Goal: Task Accomplishment & Management: Use online tool/utility

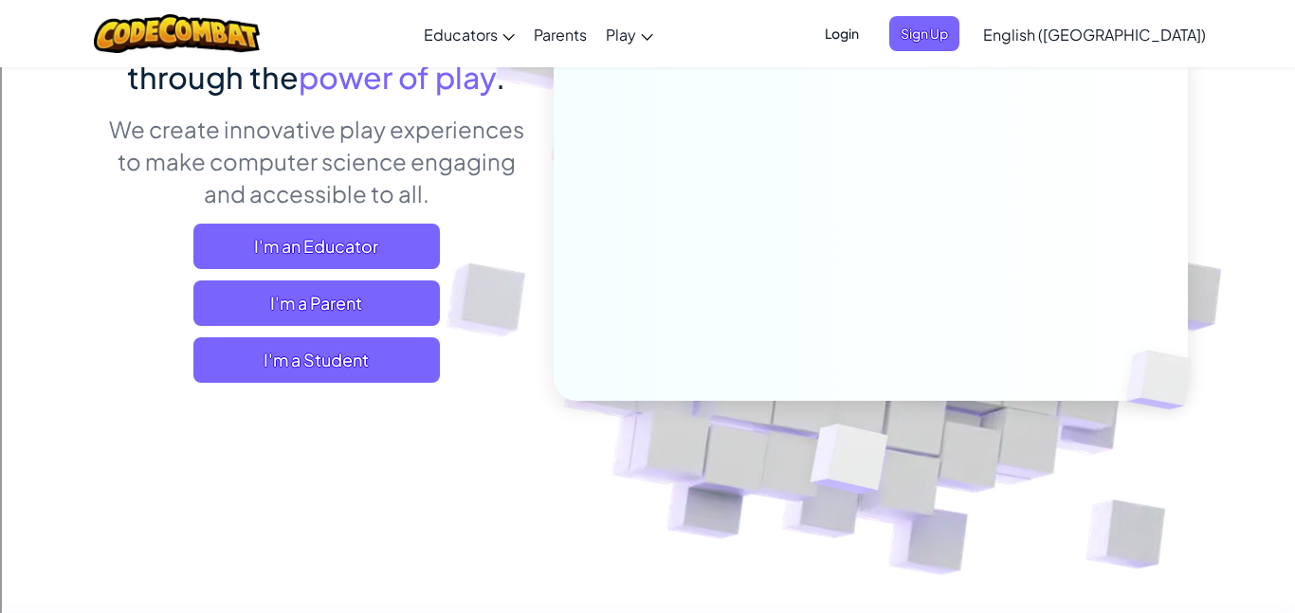
scroll to position [217, 0]
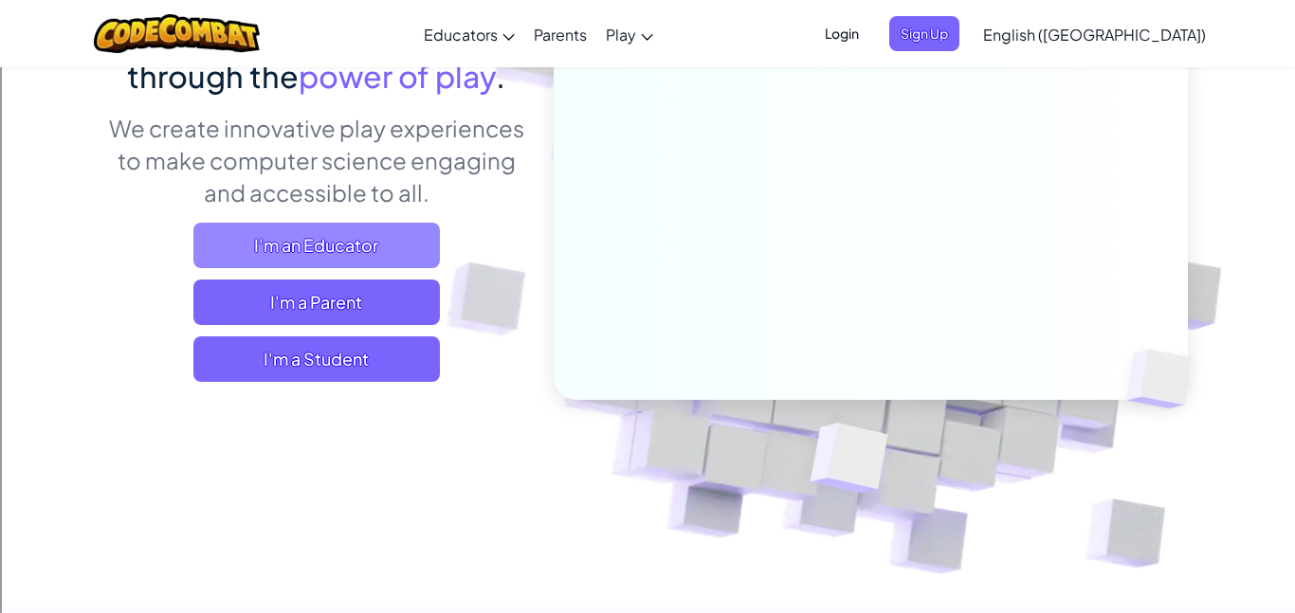
click at [301, 231] on span "I'm an Educator" at bounding box center [316, 246] width 246 height 46
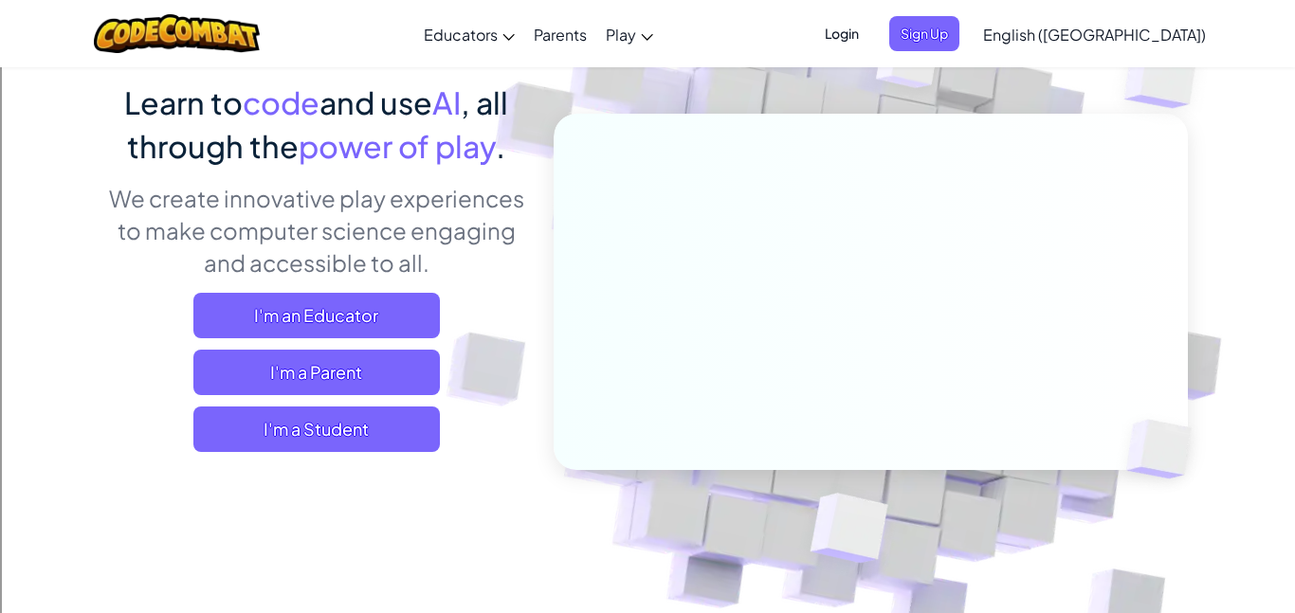
scroll to position [0, 0]
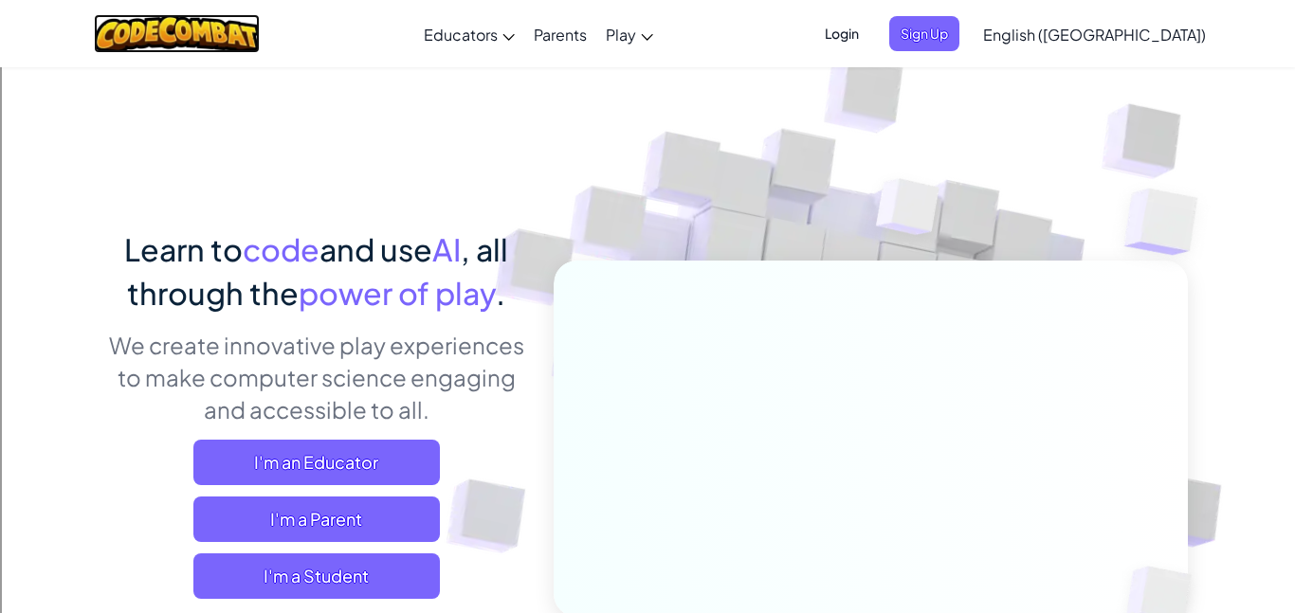
click at [141, 28] on img at bounding box center [177, 33] width 166 height 39
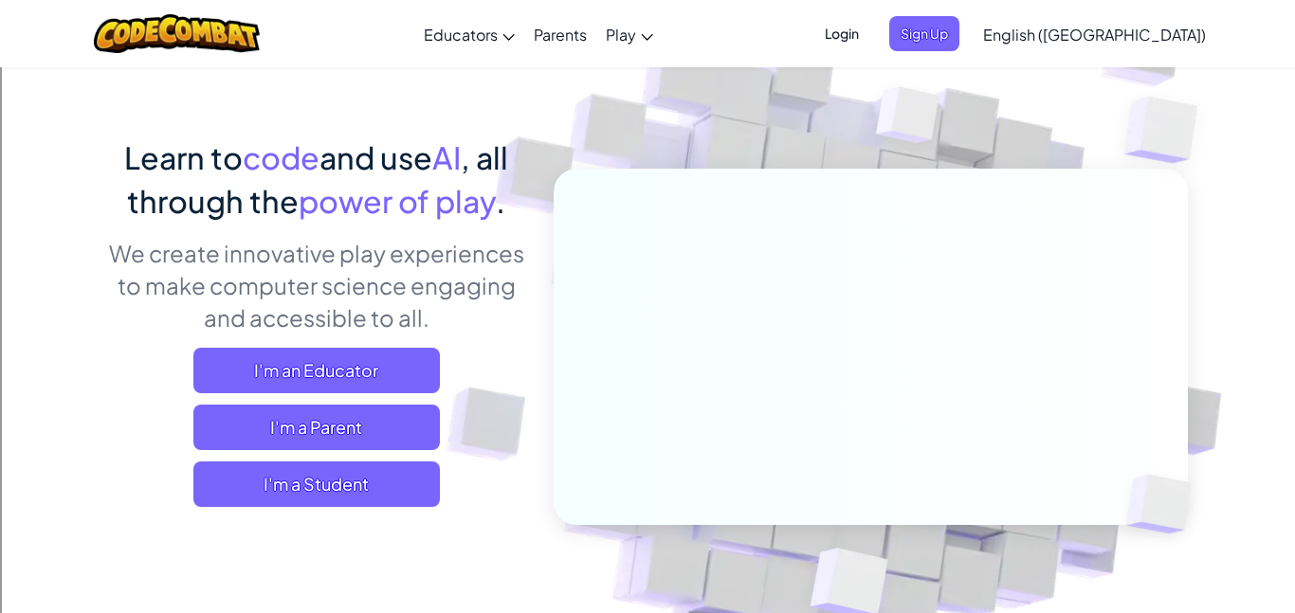
scroll to position [86, 0]
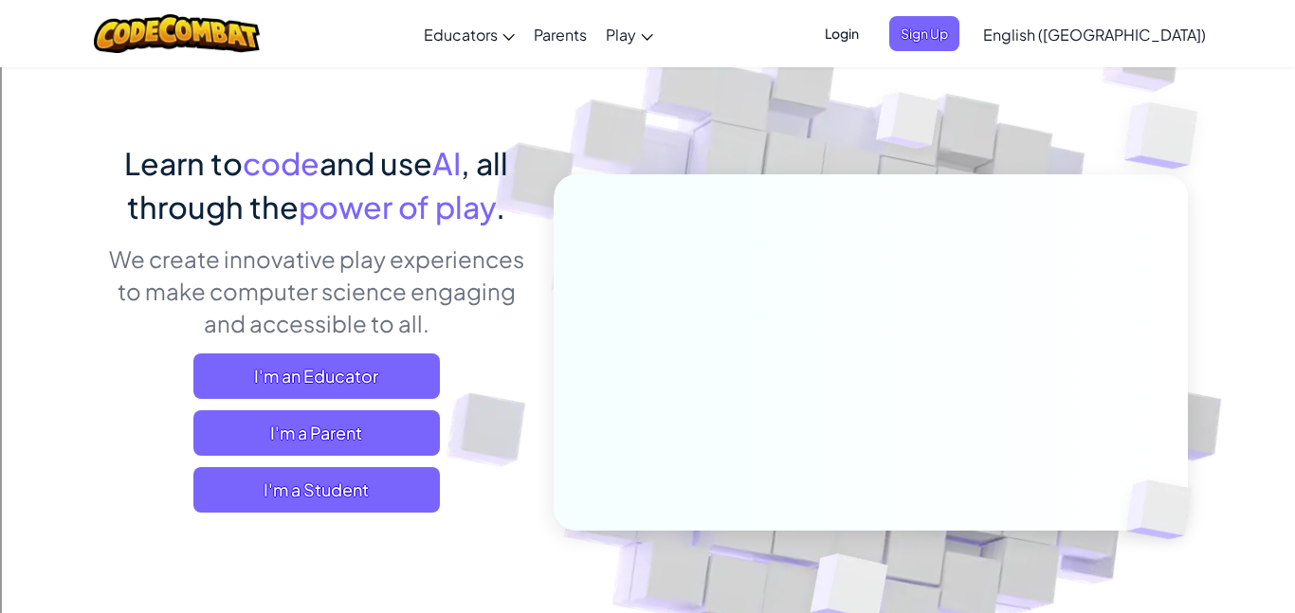
click at [375, 407] on div "I'm an Educator I'm a Parent I'm a Student" at bounding box center [316, 433] width 418 height 159
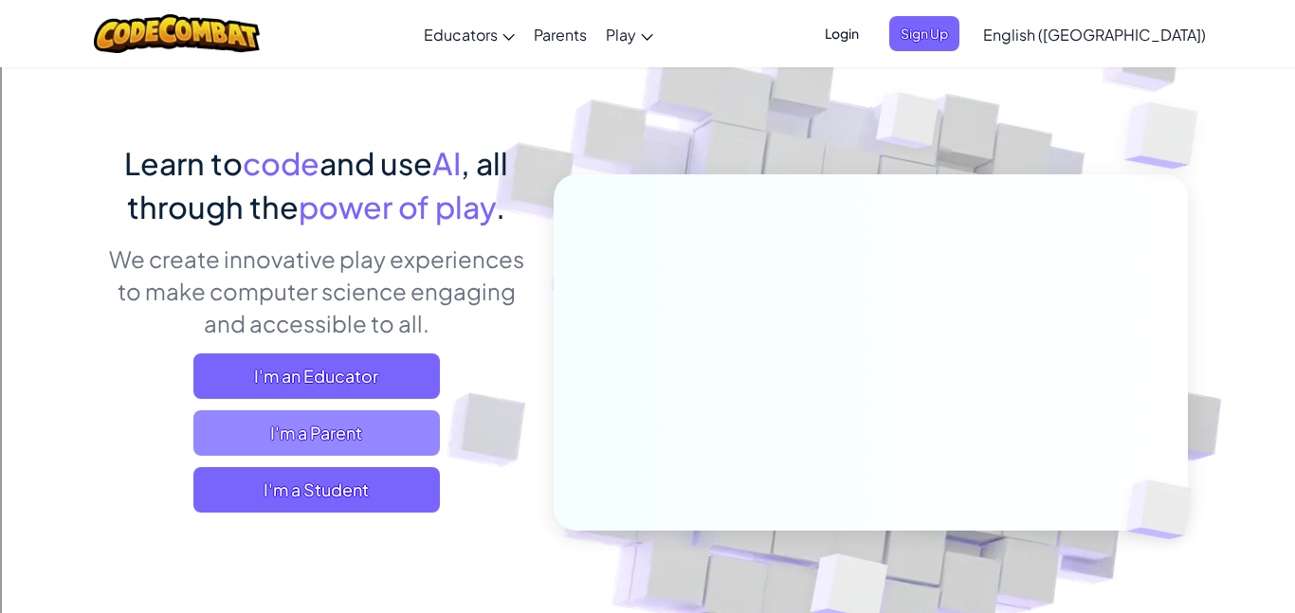
click at [369, 417] on span "I'm a Parent" at bounding box center [316, 433] width 246 height 46
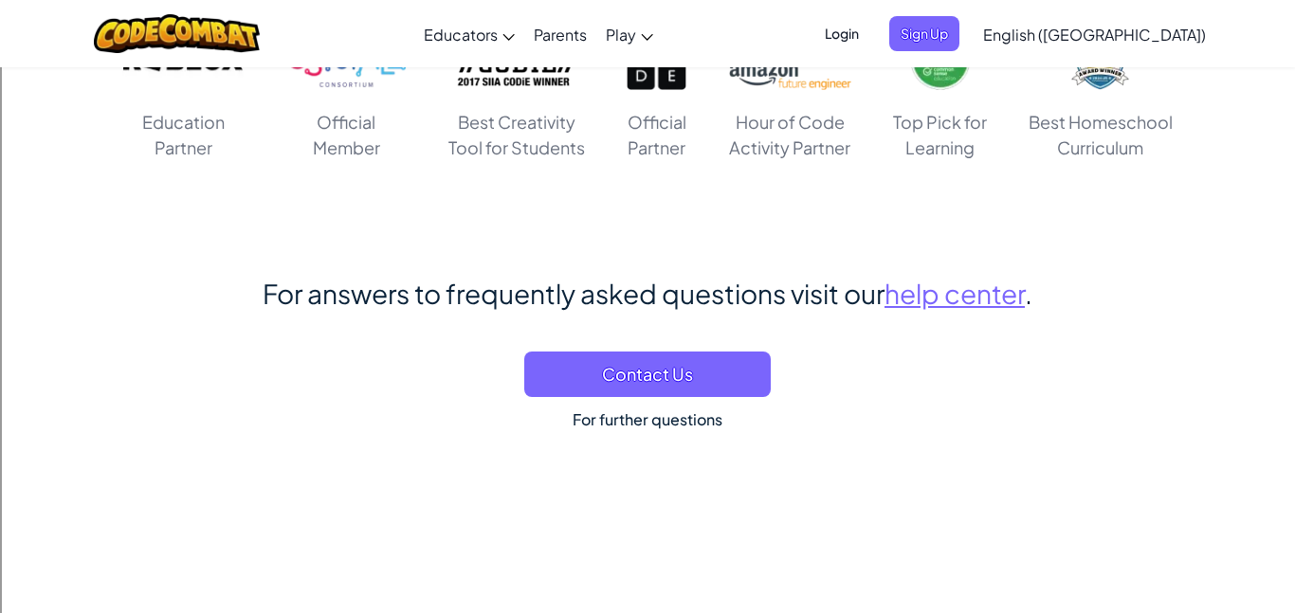
scroll to position [11018, 0]
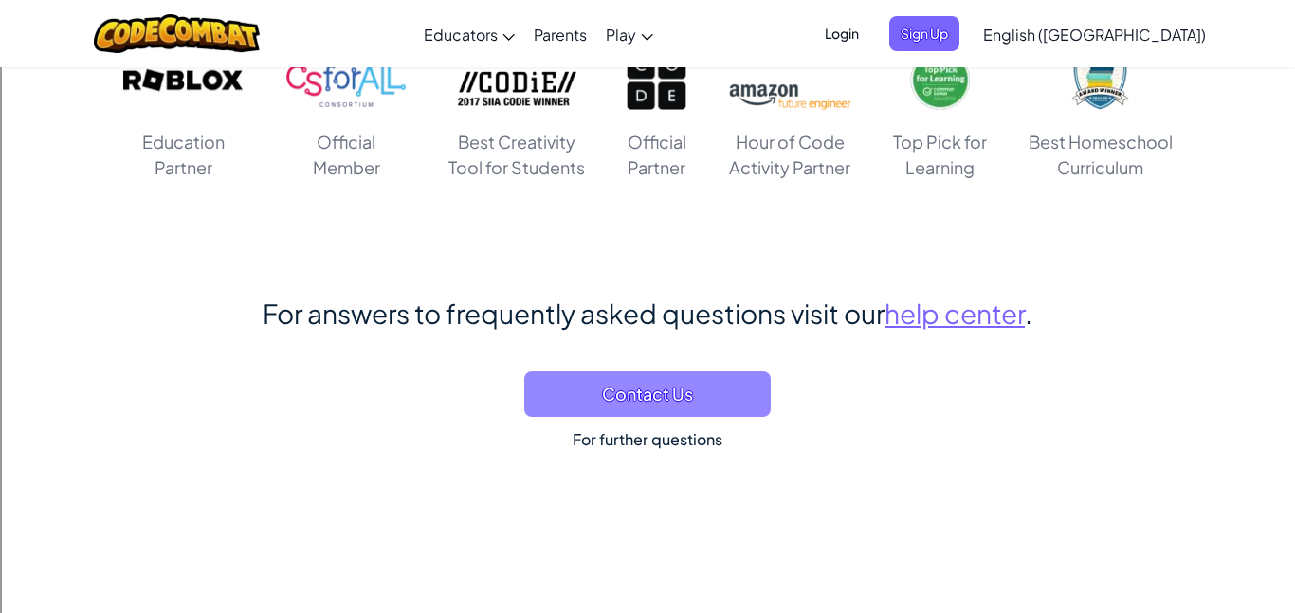
click at [657, 403] on span "Contact Us" at bounding box center [647, 395] width 246 height 46
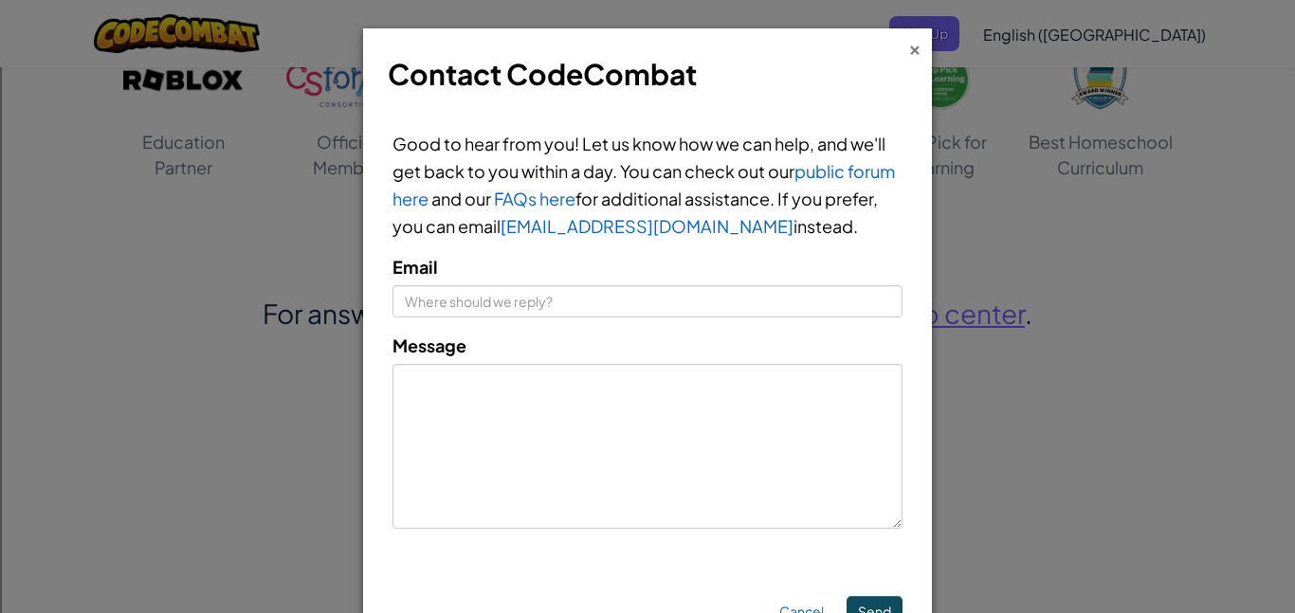
click at [908, 46] on div "×" at bounding box center [914, 47] width 13 height 20
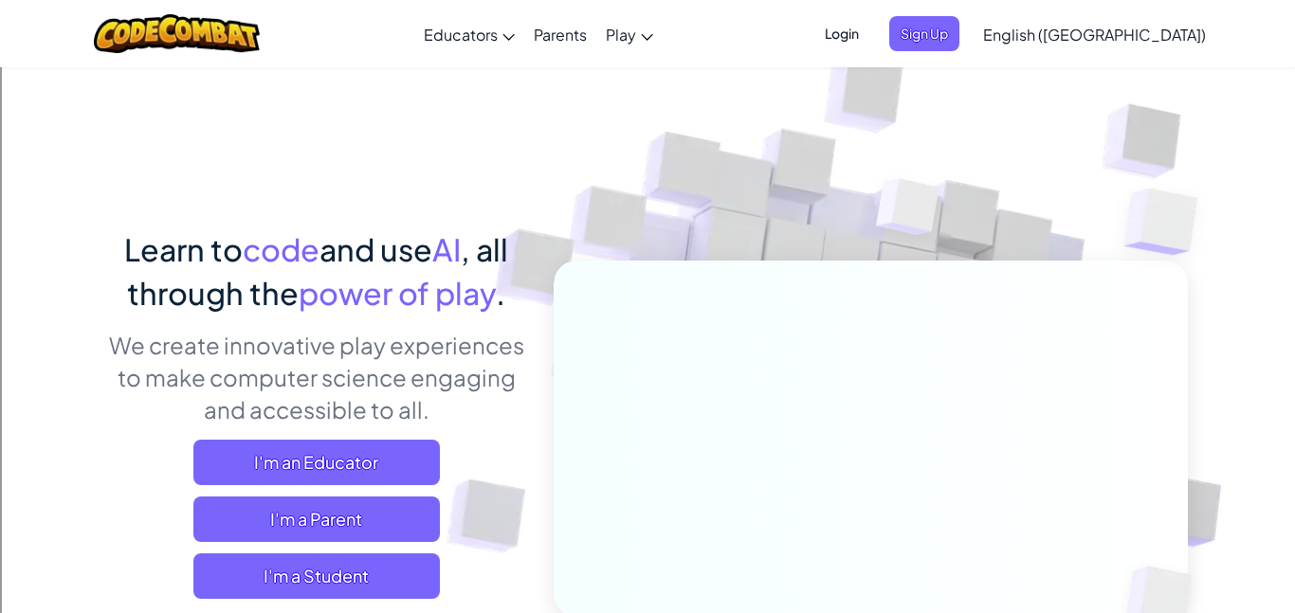
scroll to position [153, 0]
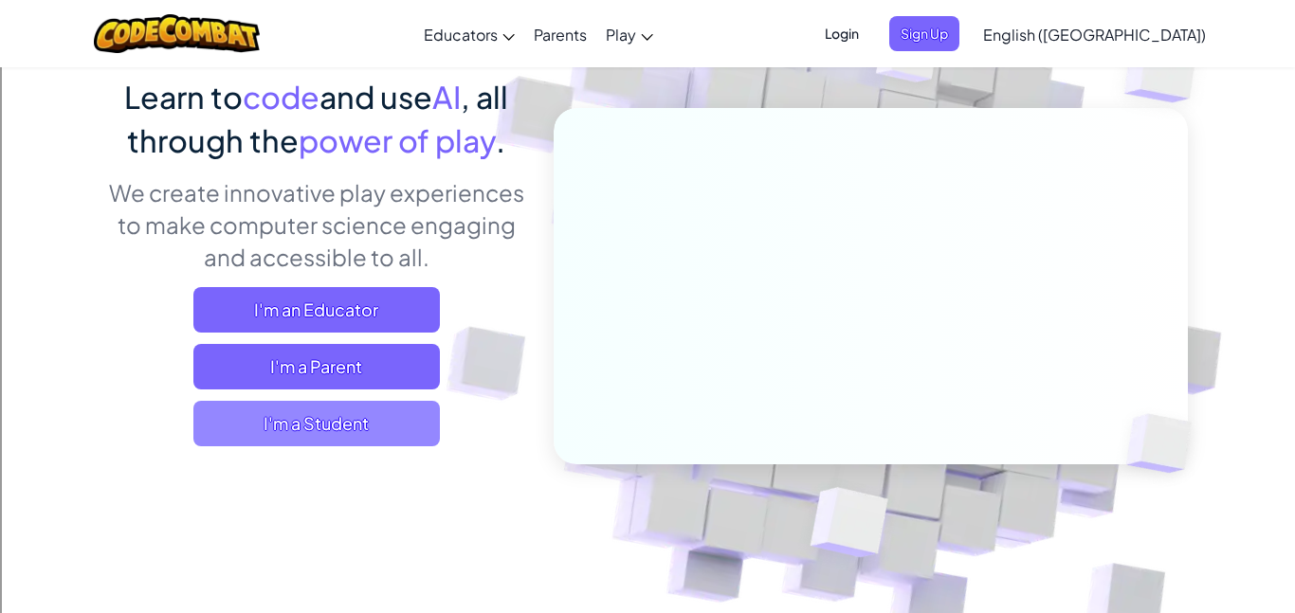
click at [403, 428] on span "I'm a Student" at bounding box center [316, 424] width 246 height 46
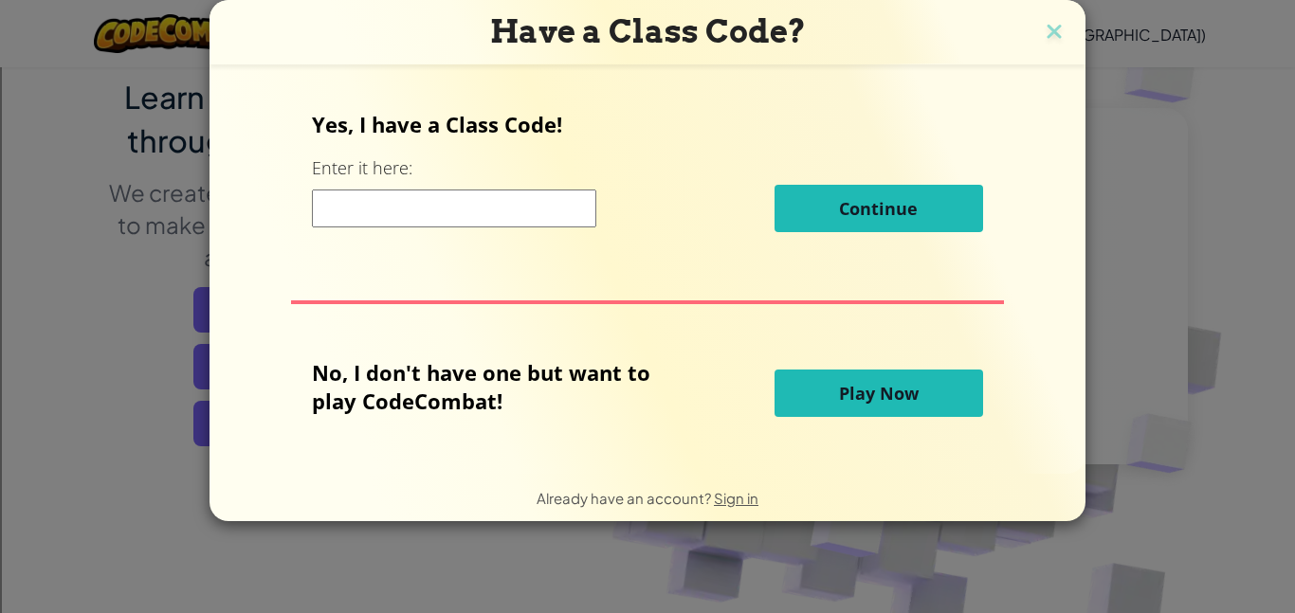
click at [378, 200] on input at bounding box center [454, 209] width 284 height 38
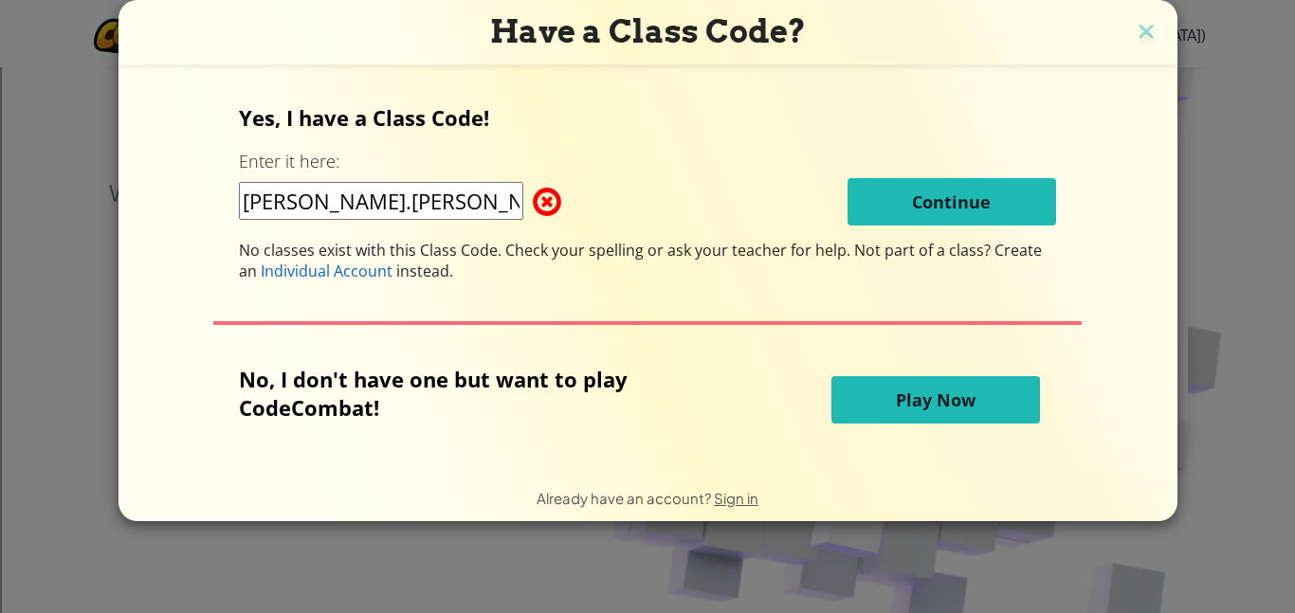
type input "[PERSON_NAME].[PERSON_NAME]"
click at [926, 394] on span "Play Now" at bounding box center [936, 400] width 80 height 23
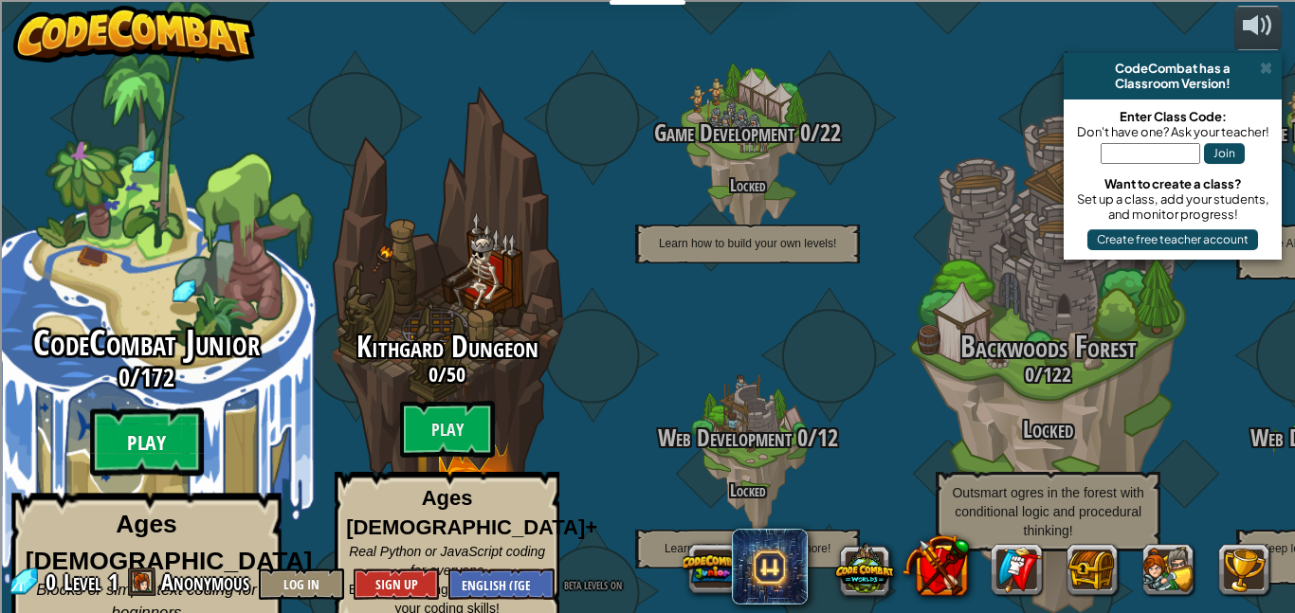
click at [118, 436] on btn "Play" at bounding box center [147, 443] width 114 height 68
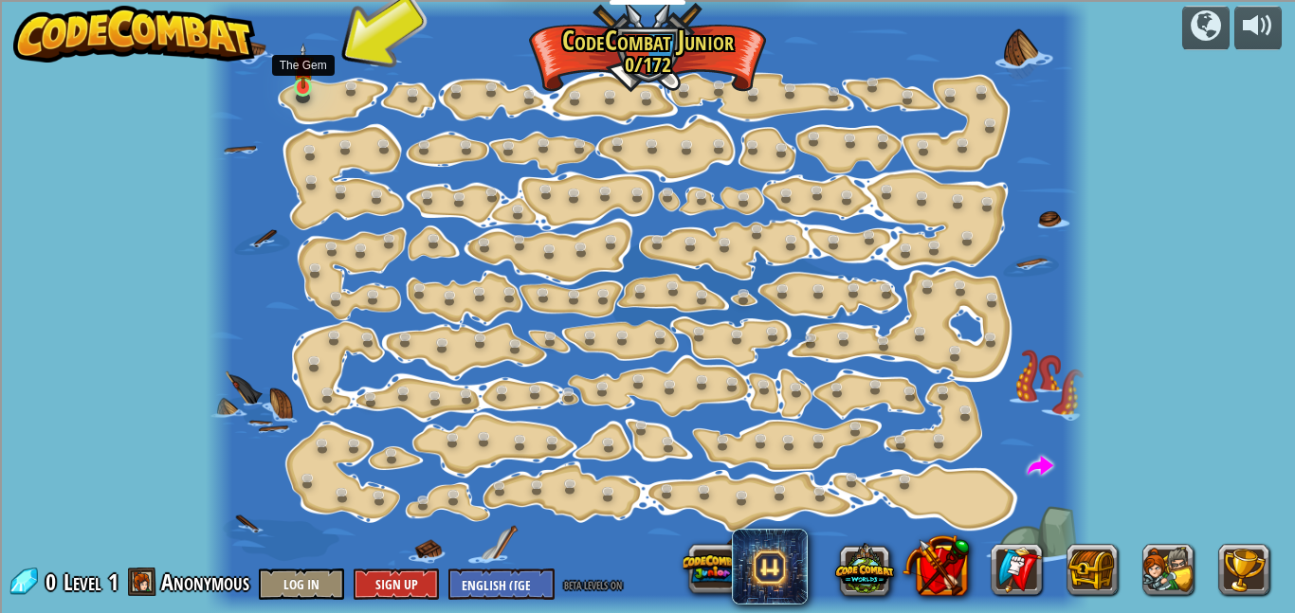
click at [301, 88] on img at bounding box center [303, 66] width 20 height 46
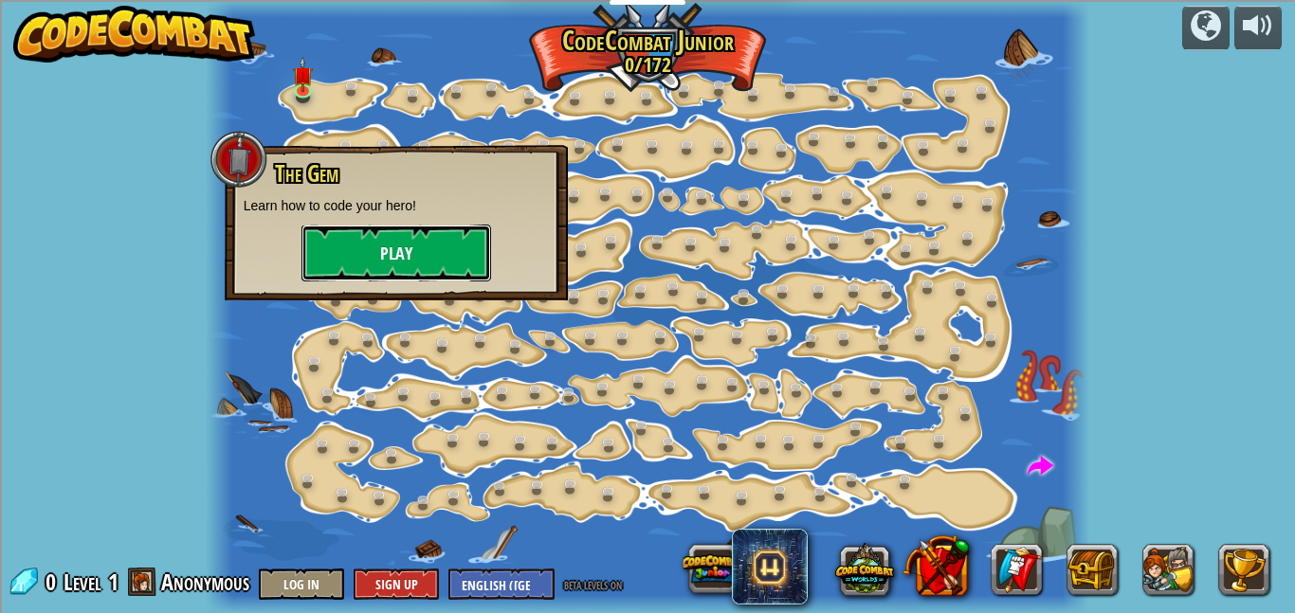
click at [458, 253] on button "Play" at bounding box center [396, 253] width 190 height 57
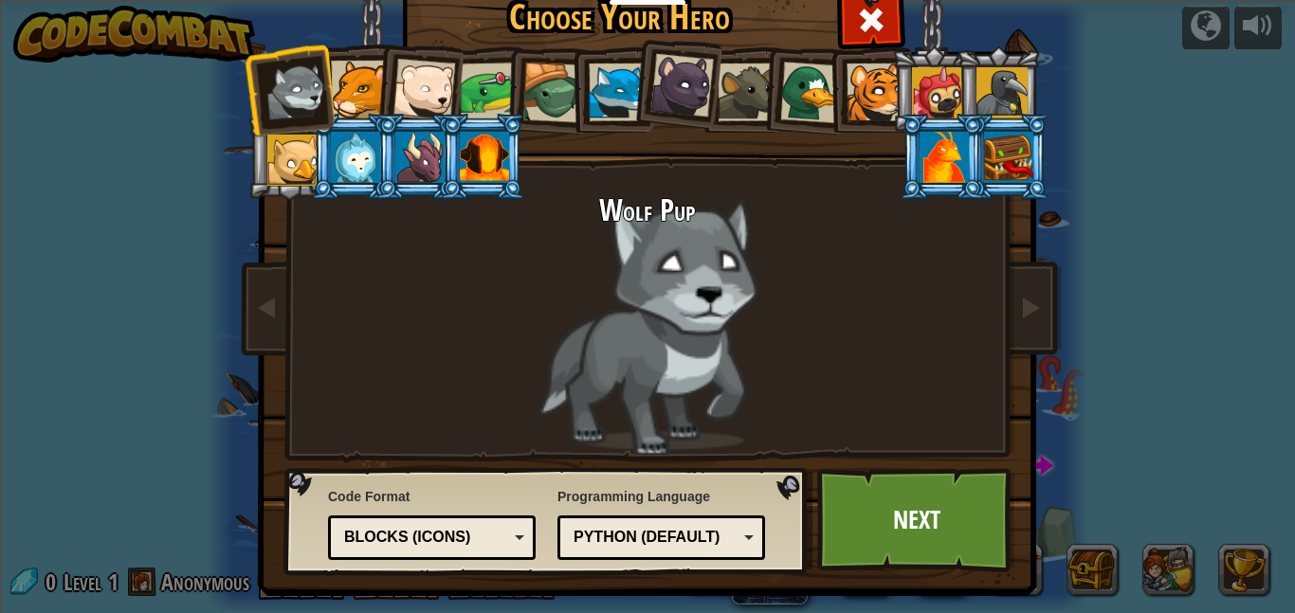
click at [479, 177] on div at bounding box center [484, 157] width 49 height 51
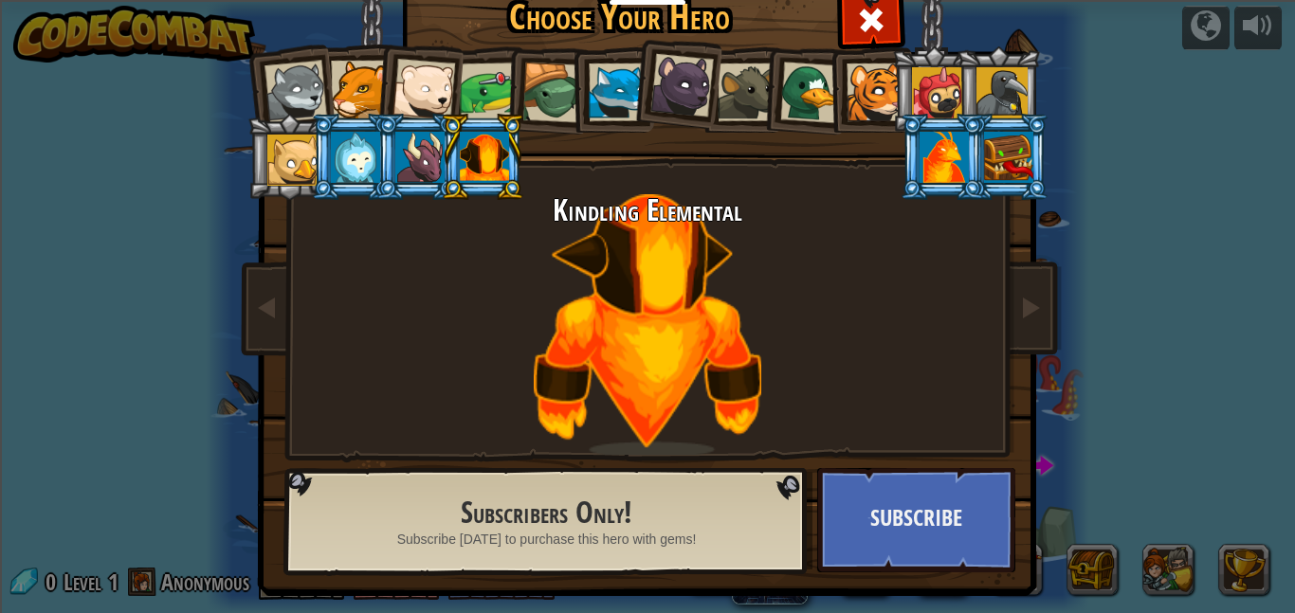
click at [671, 100] on div at bounding box center [682, 86] width 64 height 64
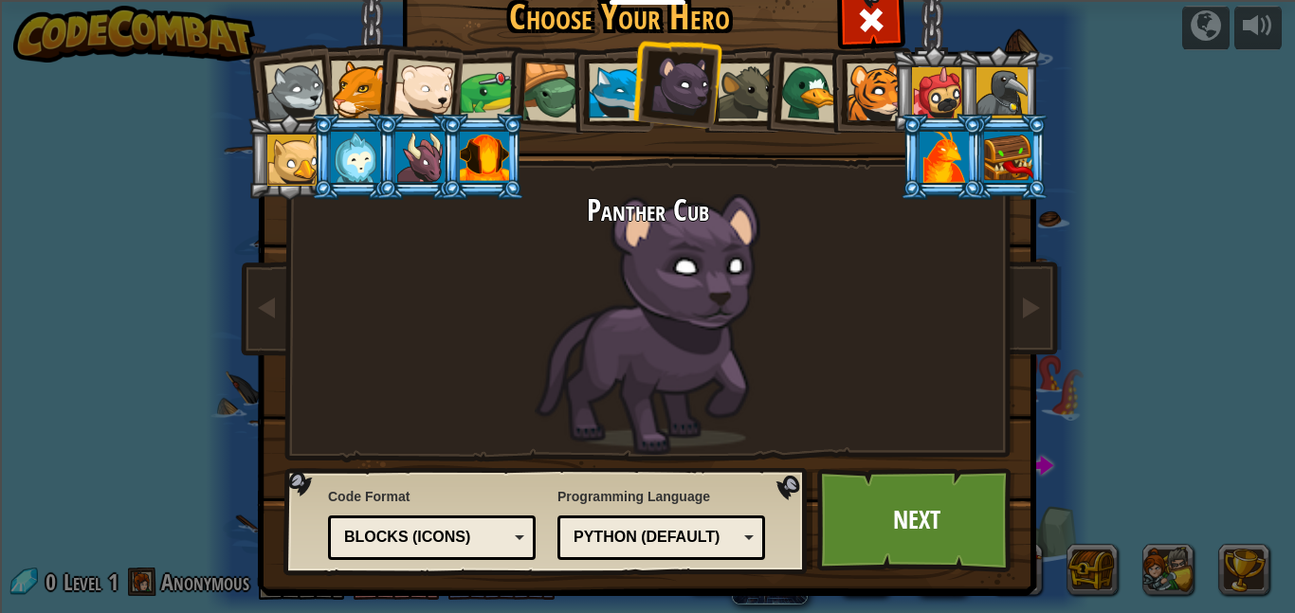
click at [552, 90] on div at bounding box center [552, 93] width 61 height 61
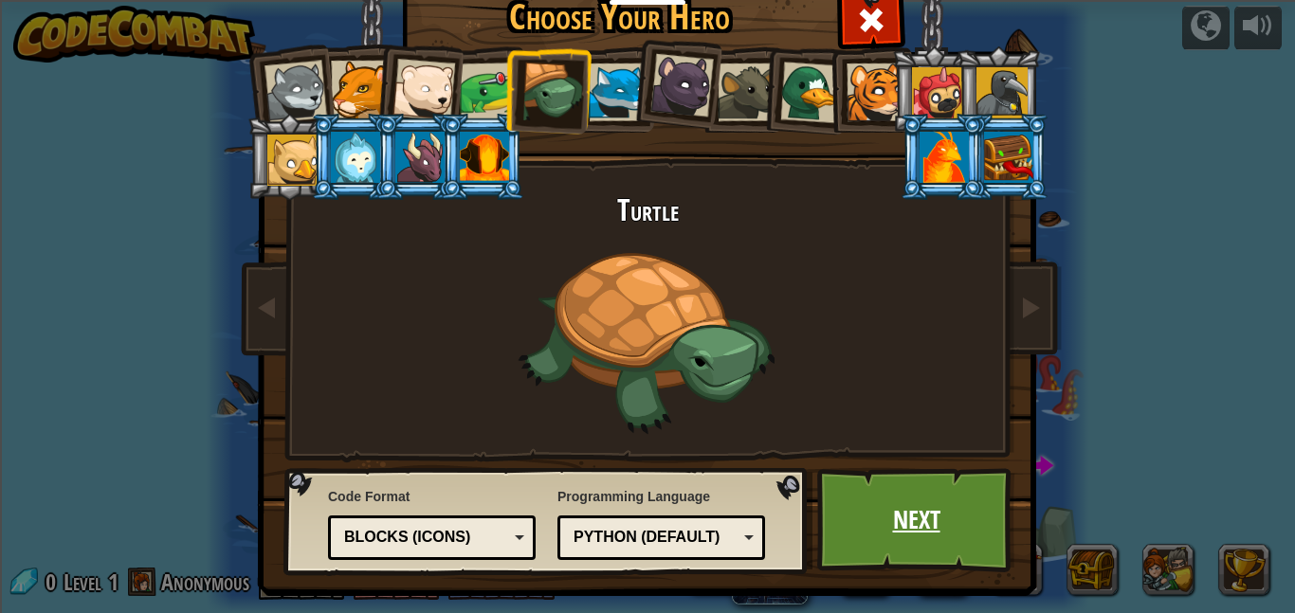
click at [880, 517] on link "Next" at bounding box center [916, 520] width 198 height 104
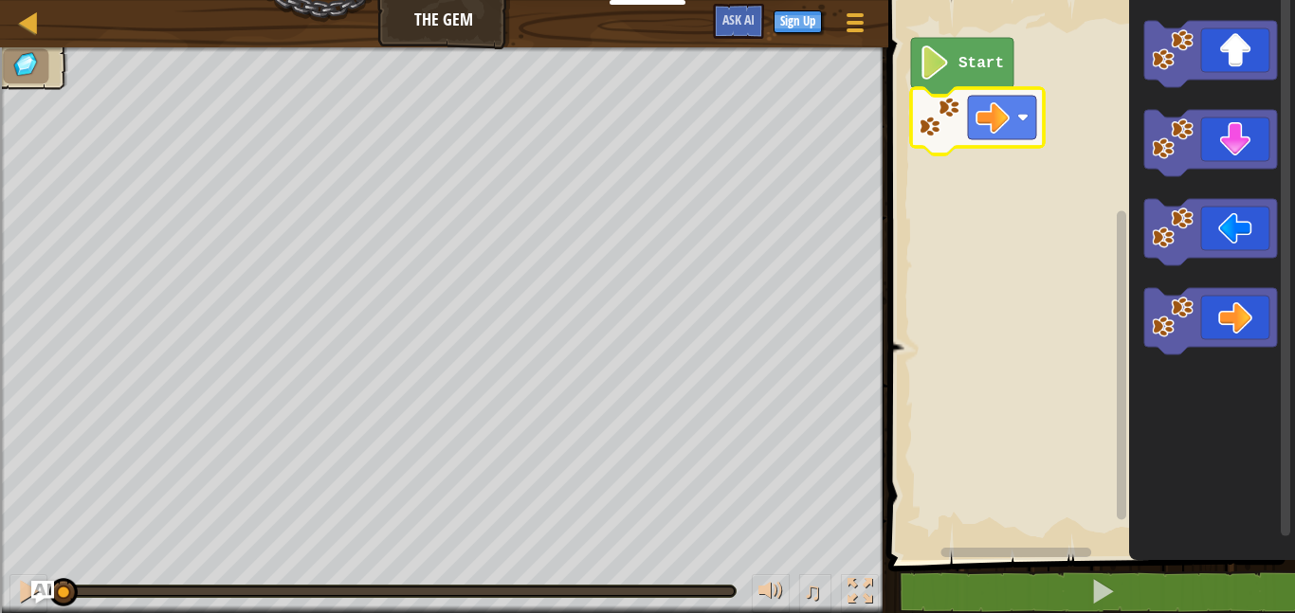
click at [955, 55] on icon "Blockly Workspace" at bounding box center [962, 67] width 102 height 58
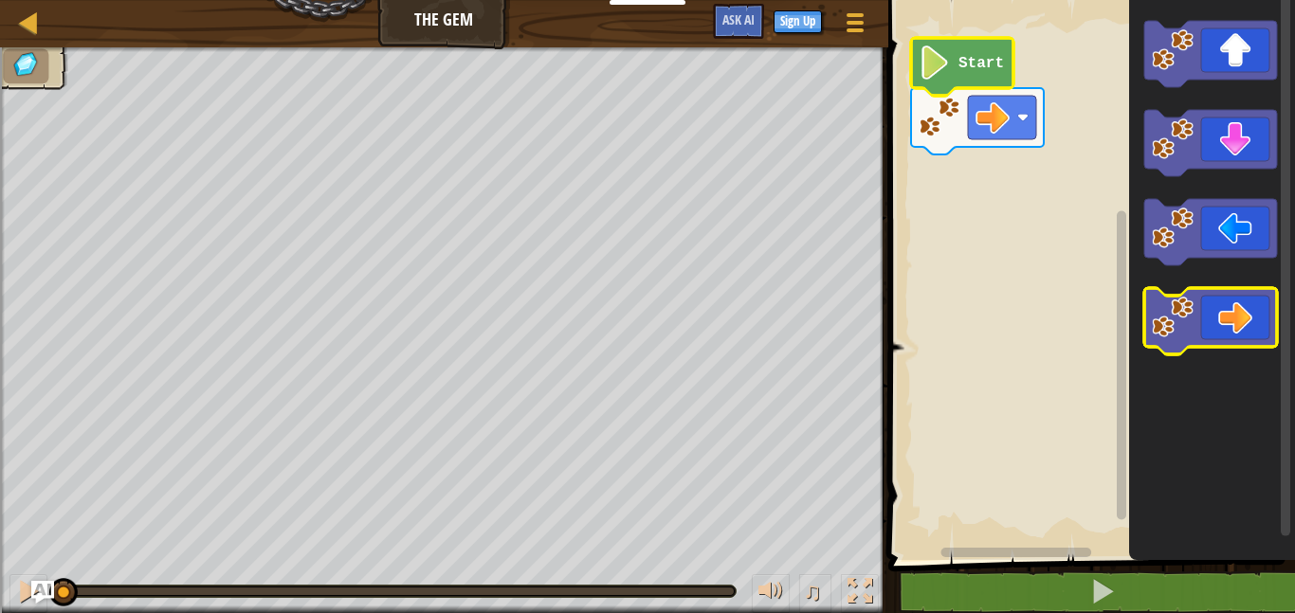
click at [1227, 306] on icon "Blockly Workspace" at bounding box center [1210, 321] width 133 height 66
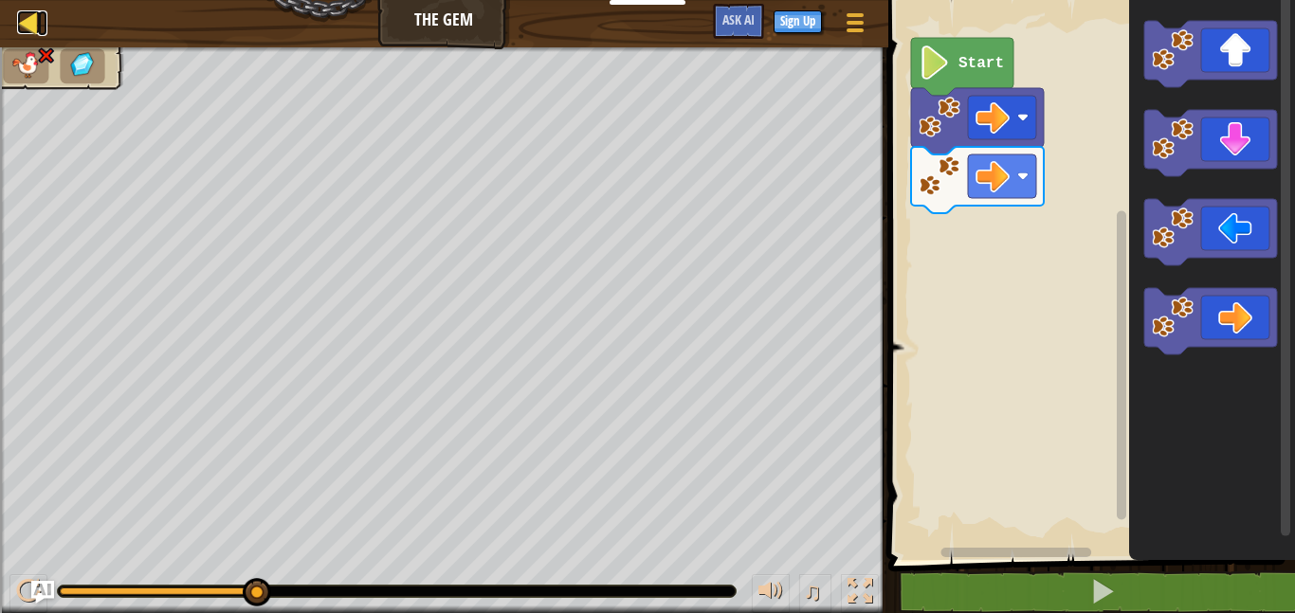
click at [42, 22] on link "Map" at bounding box center [42, 23] width 9 height 26
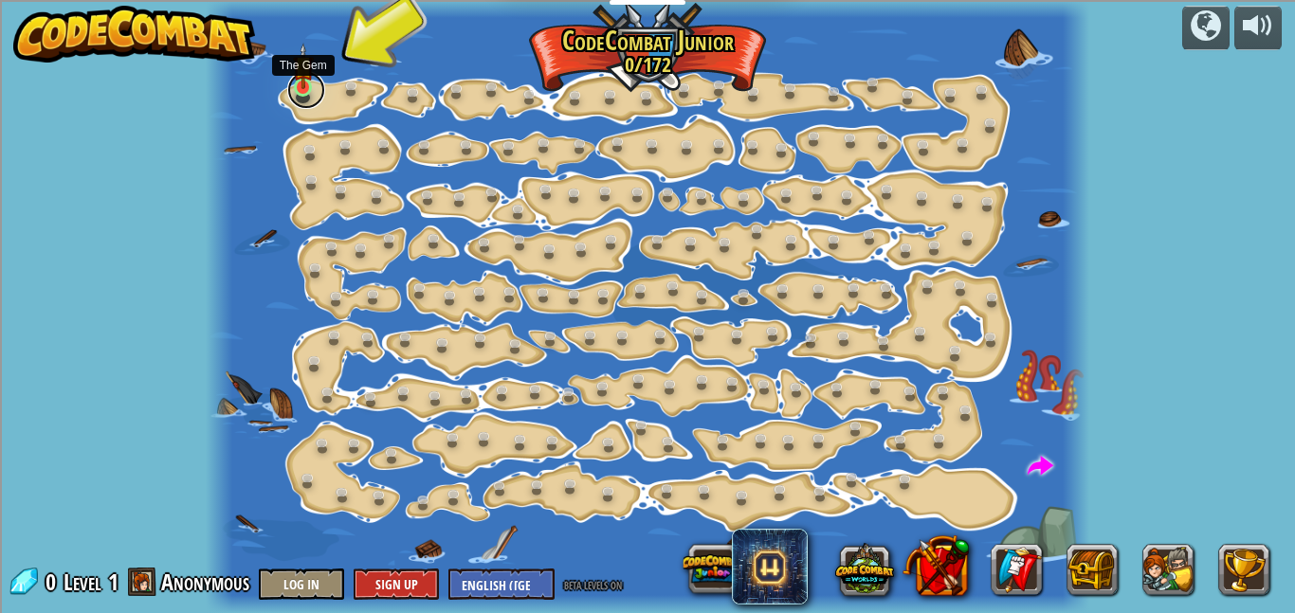
click at [302, 99] on link at bounding box center [306, 90] width 38 height 38
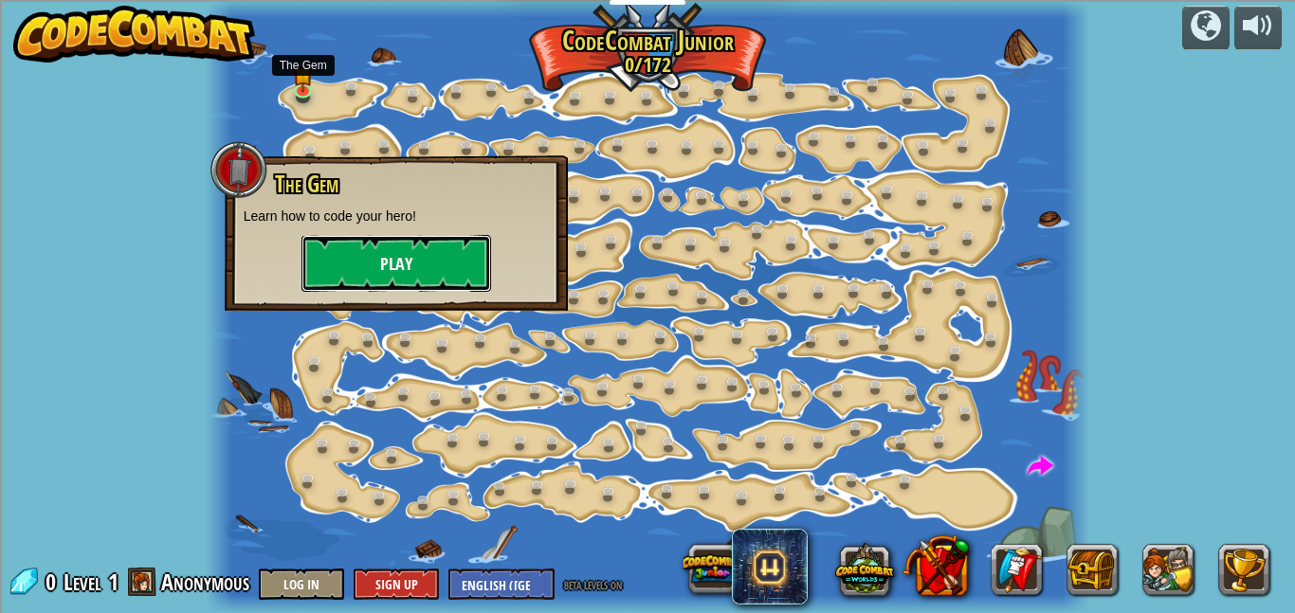
click at [364, 256] on button "Play" at bounding box center [396, 263] width 190 height 57
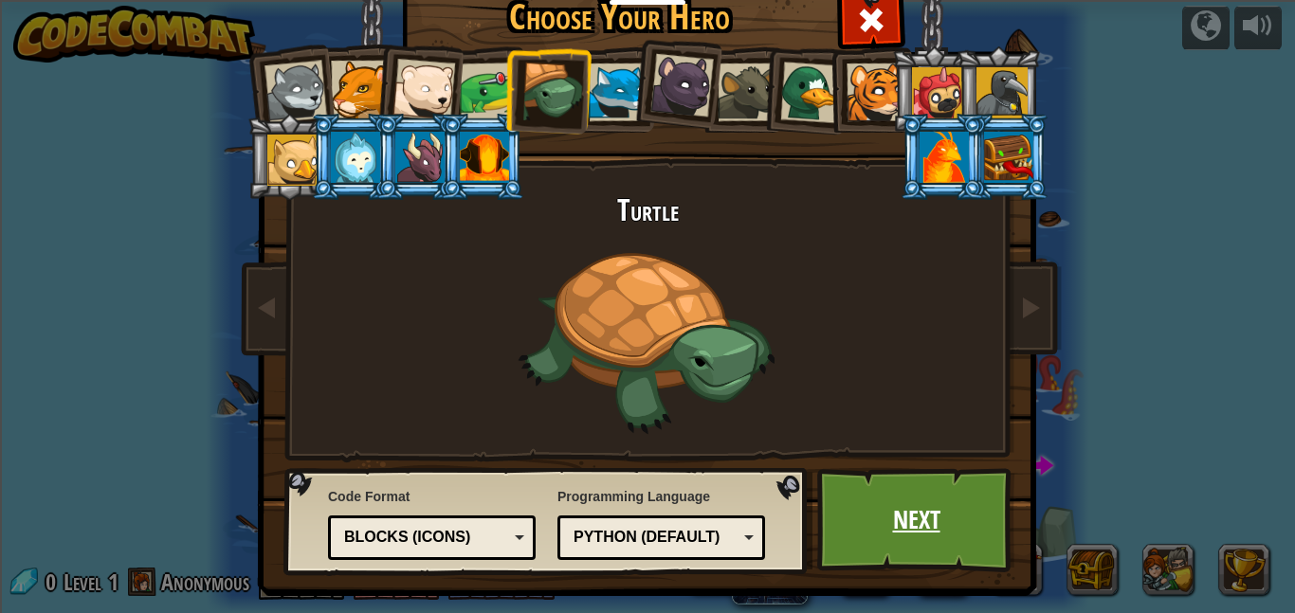
click at [897, 532] on link "Next" at bounding box center [916, 520] width 198 height 104
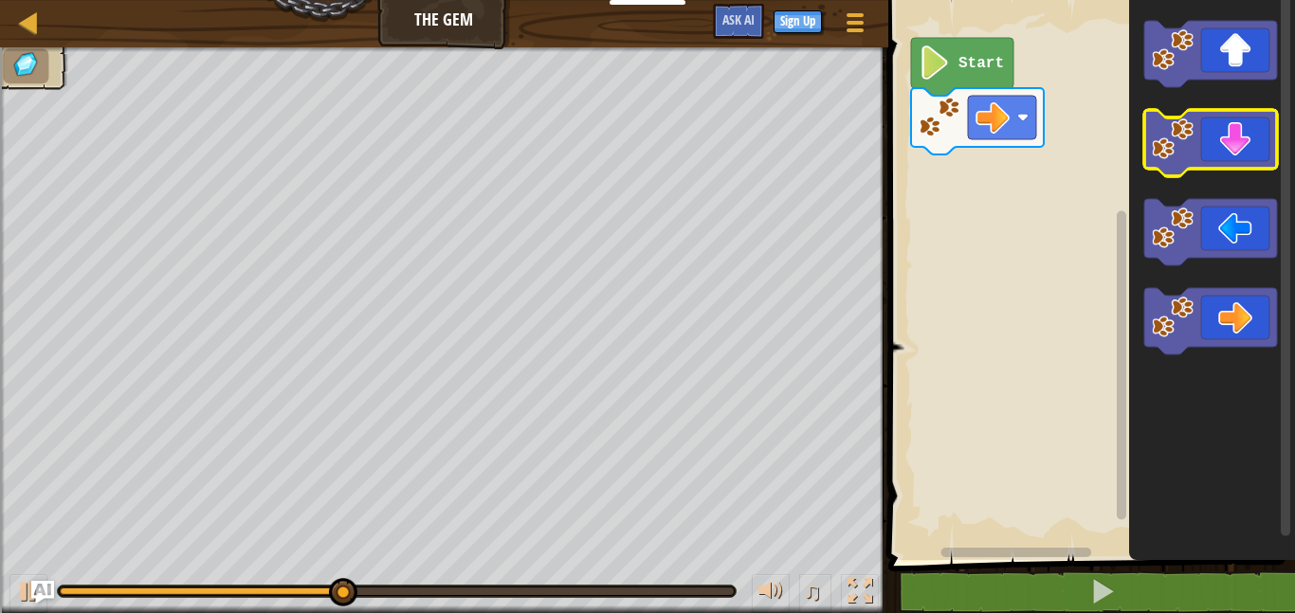
click at [1230, 161] on icon "Blockly Workspace" at bounding box center [1210, 143] width 133 height 66
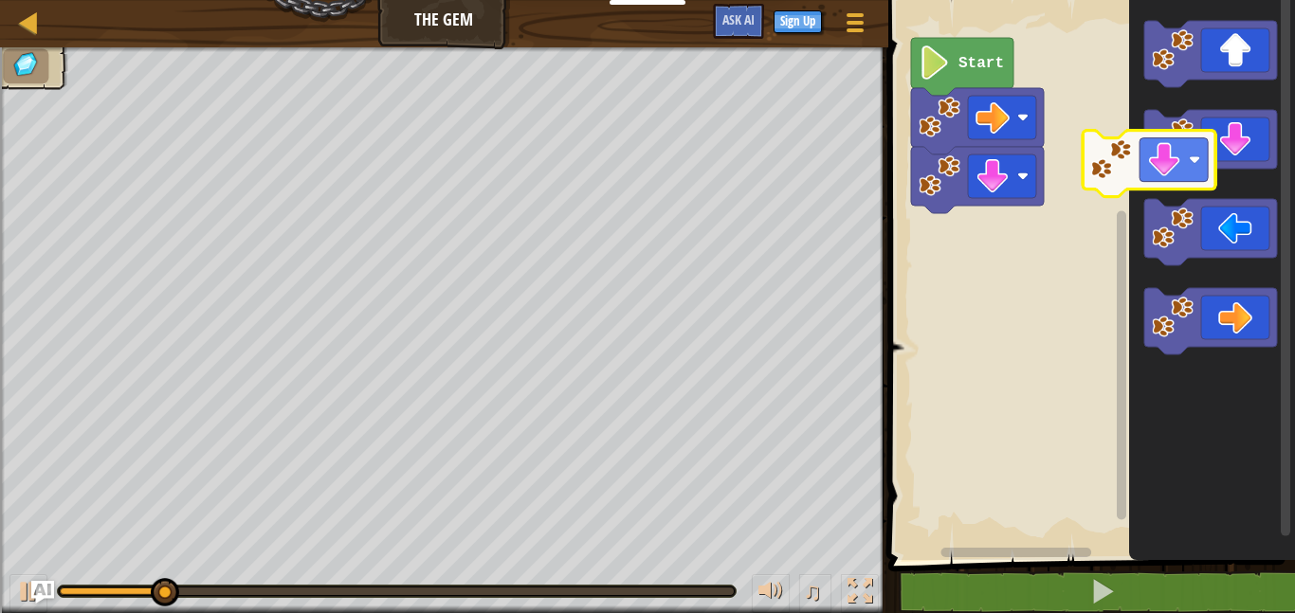
click at [1168, 182] on icon "Blockly Workspace" at bounding box center [1212, 276] width 166 height 570
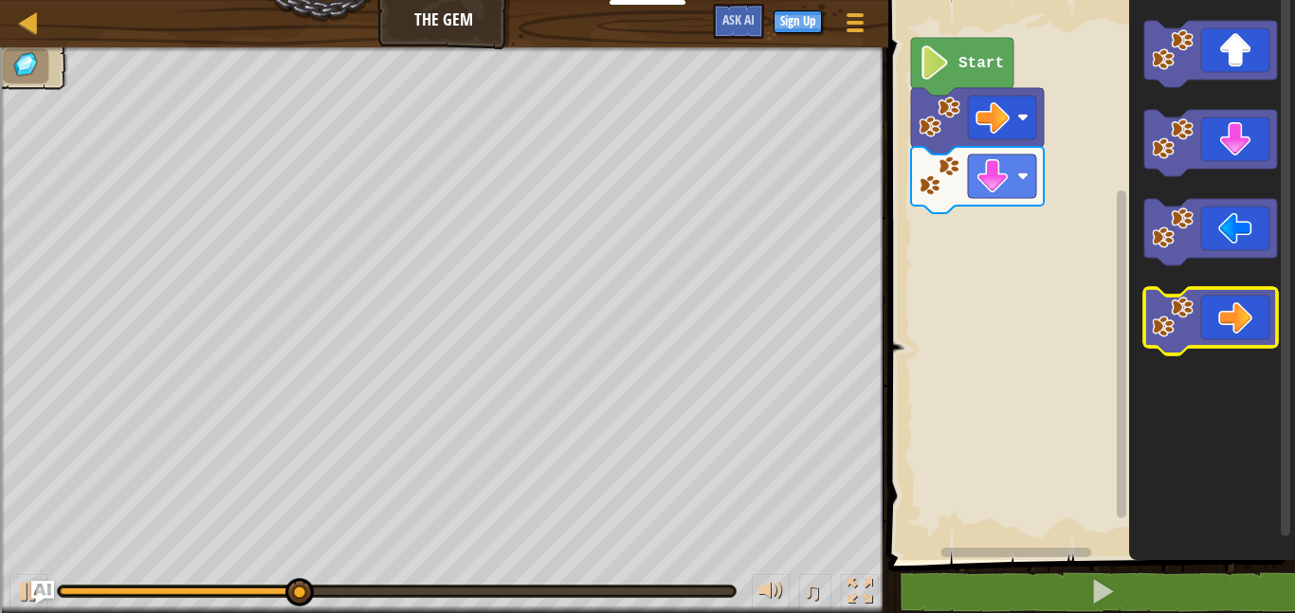
click at [1227, 327] on icon "Blockly Workspace" at bounding box center [1210, 321] width 133 height 66
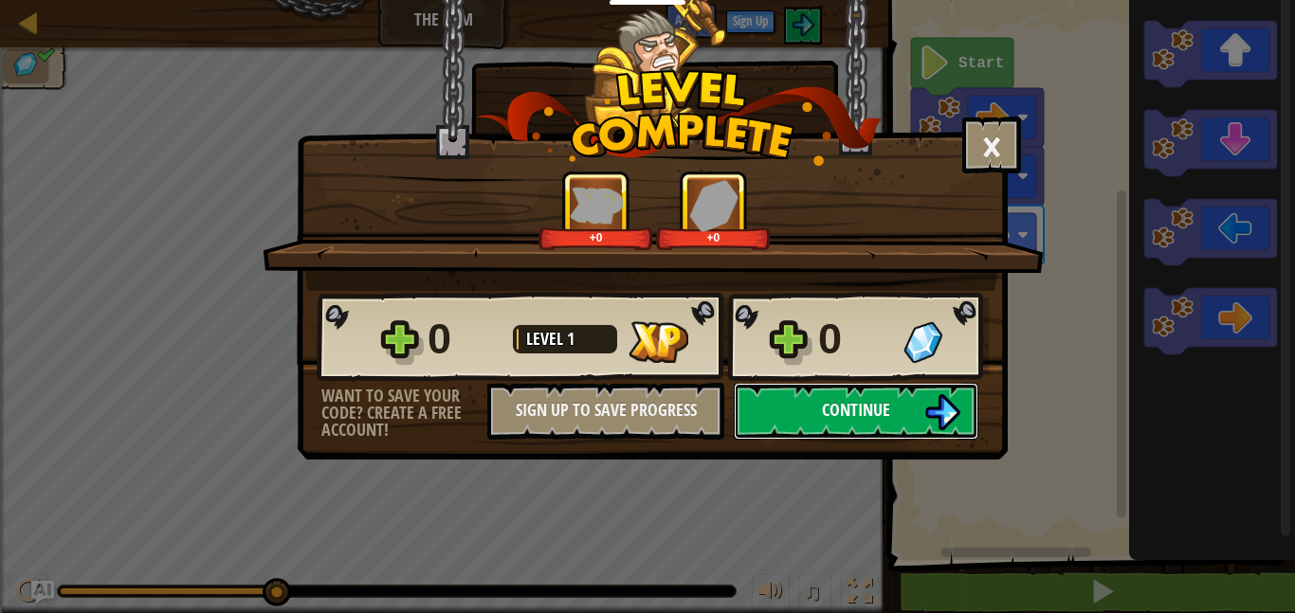
click at [940, 400] on img at bounding box center [942, 412] width 36 height 36
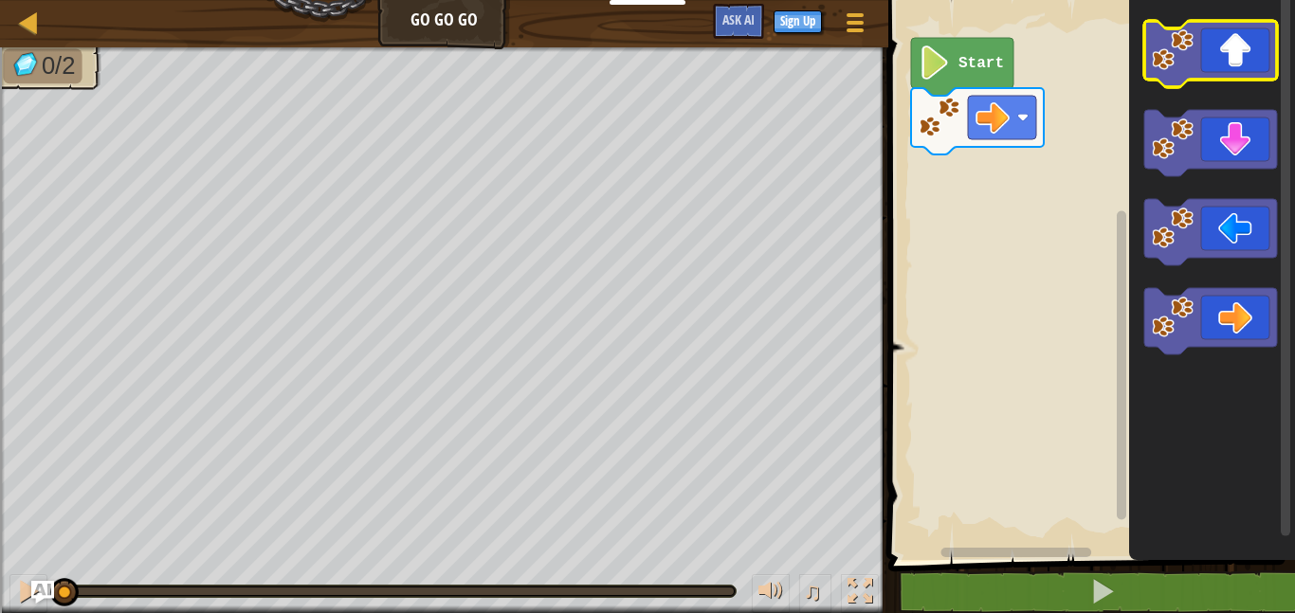
click at [1258, 61] on icon "Blockly Workspace" at bounding box center [1210, 54] width 133 height 66
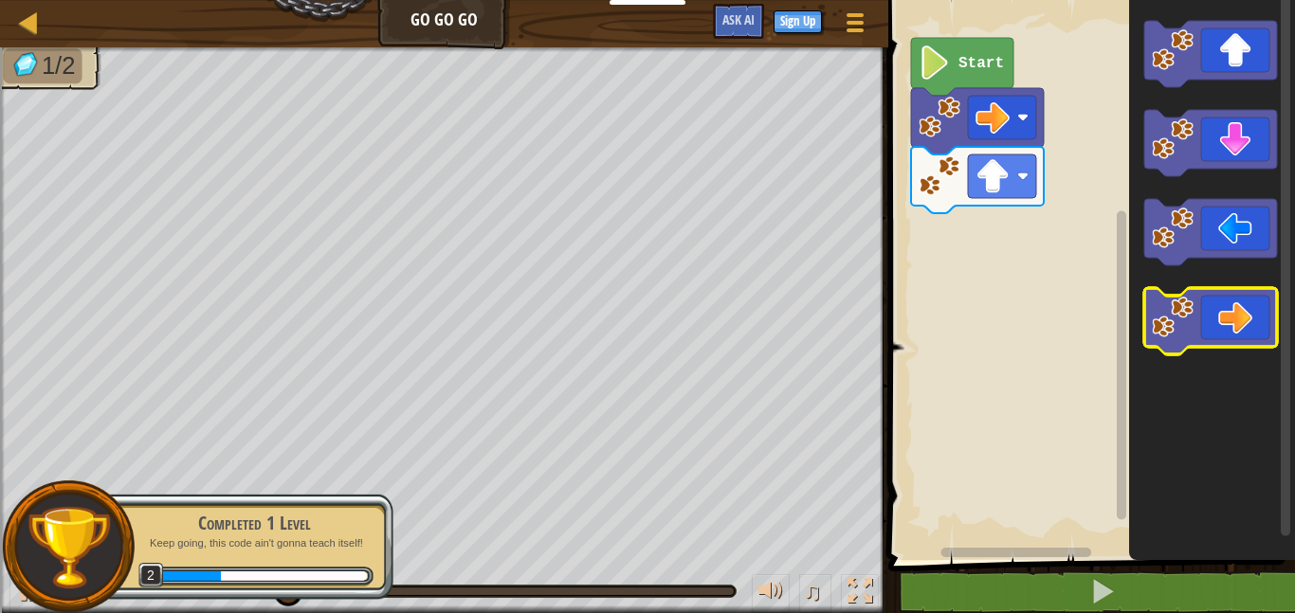
click at [1227, 327] on icon "Blockly Workspace" at bounding box center [1210, 321] width 133 height 66
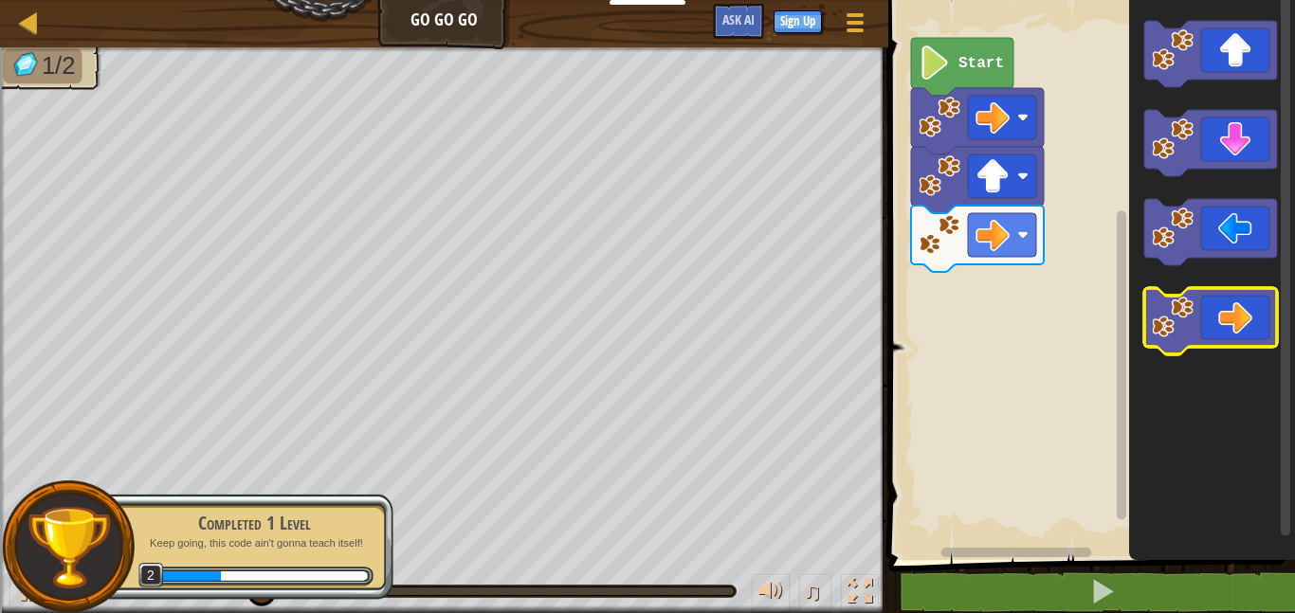
click at [1227, 327] on icon "Blockly Workspace" at bounding box center [1210, 321] width 133 height 66
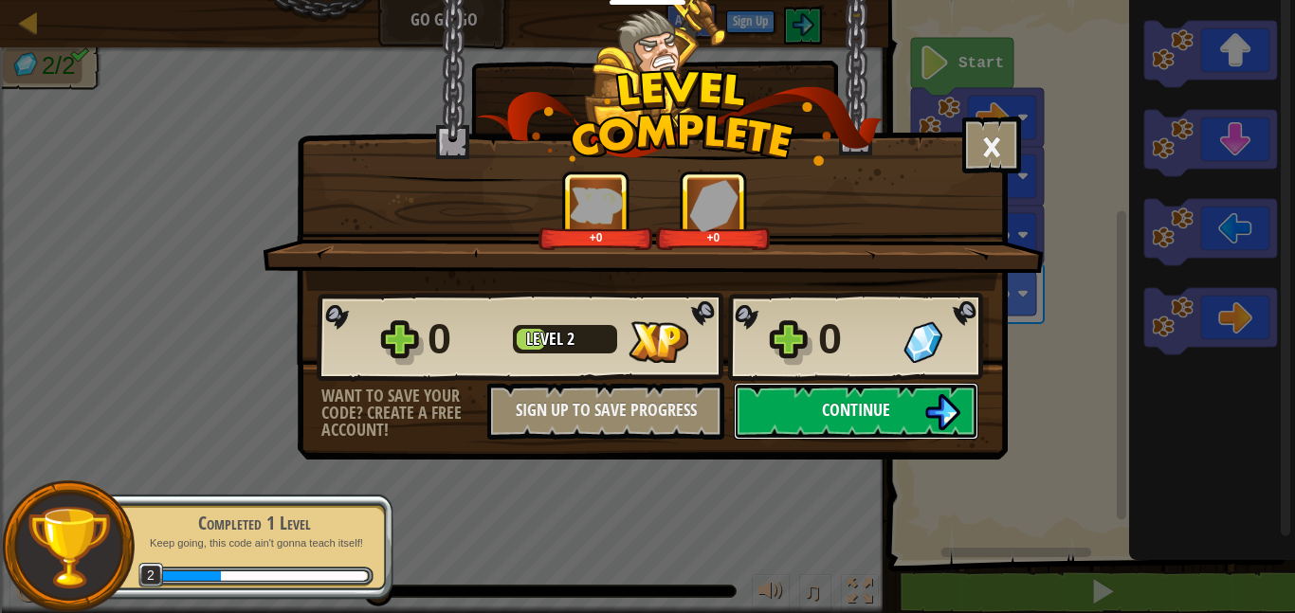
click at [924, 411] on img at bounding box center [942, 412] width 36 height 36
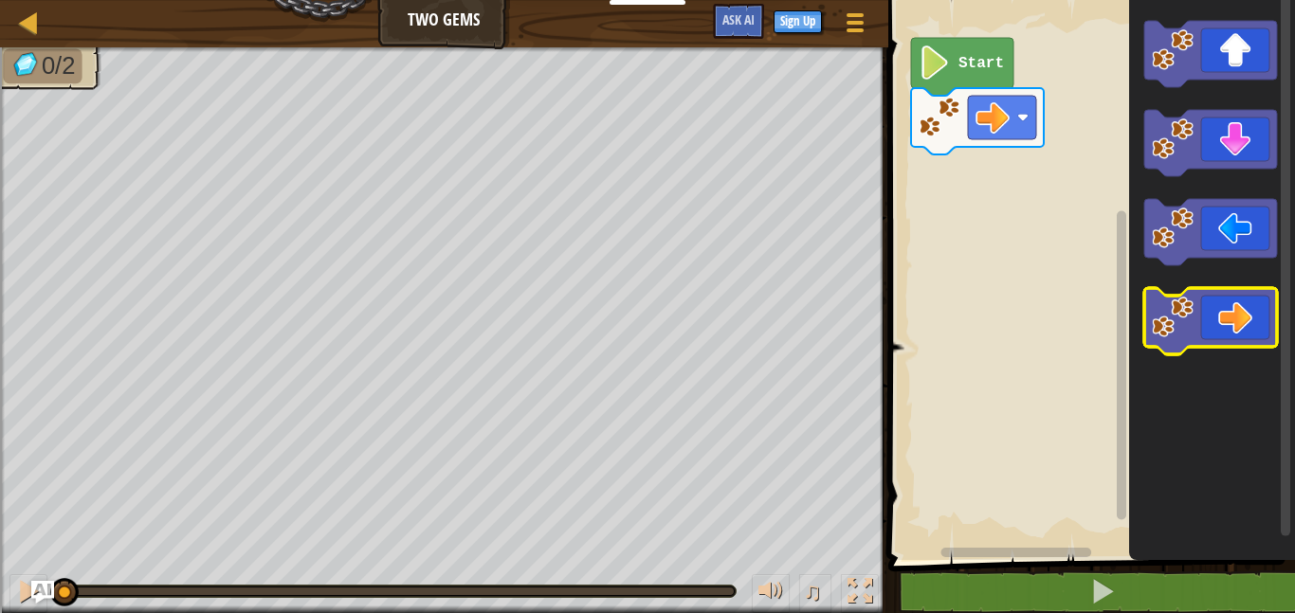
click at [1212, 298] on icon "Blockly Workspace" at bounding box center [1210, 321] width 133 height 66
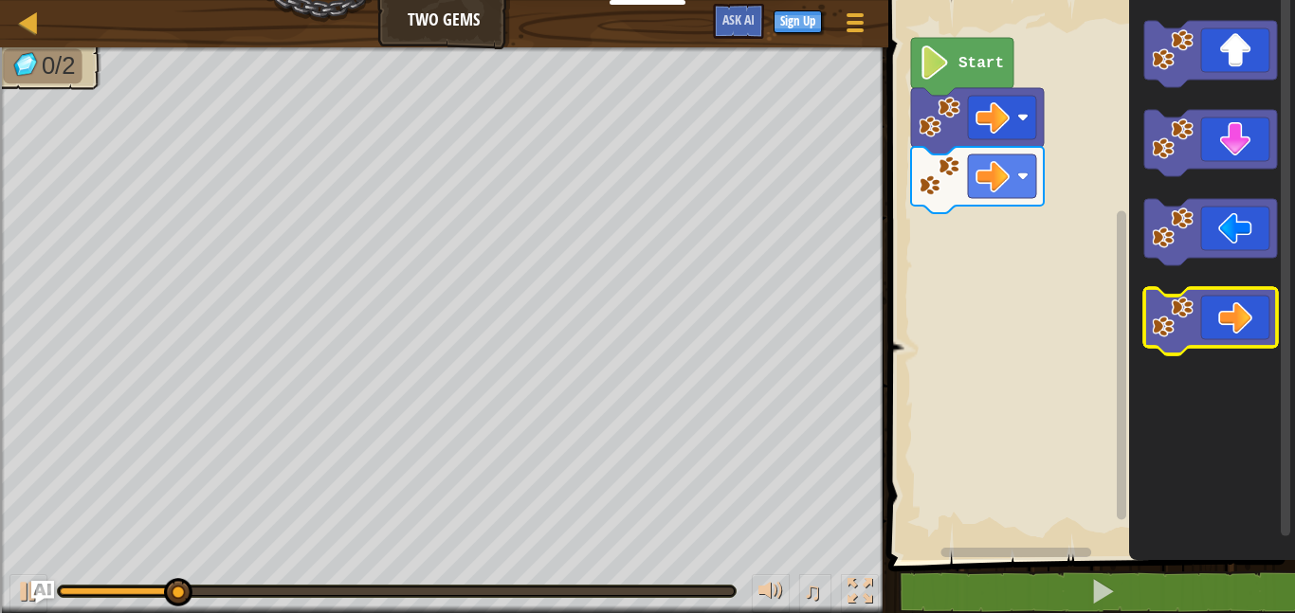
click at [1212, 298] on icon "Blockly Workspace" at bounding box center [1210, 321] width 133 height 66
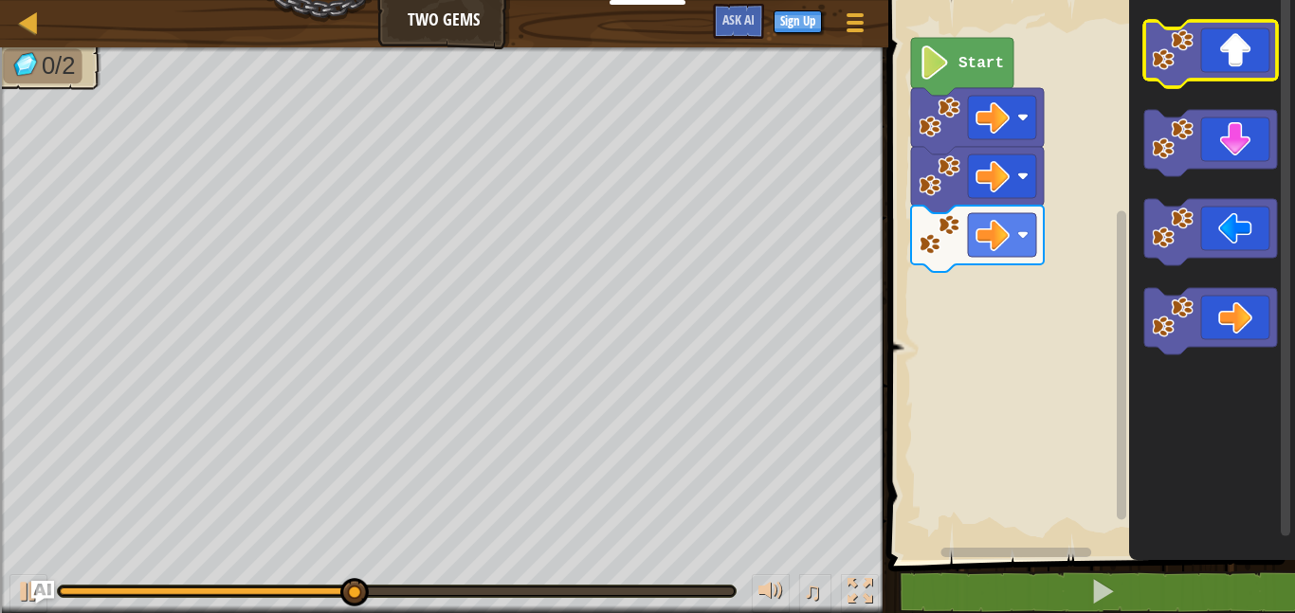
click at [1230, 75] on icon "Blockly Workspace" at bounding box center [1210, 54] width 133 height 66
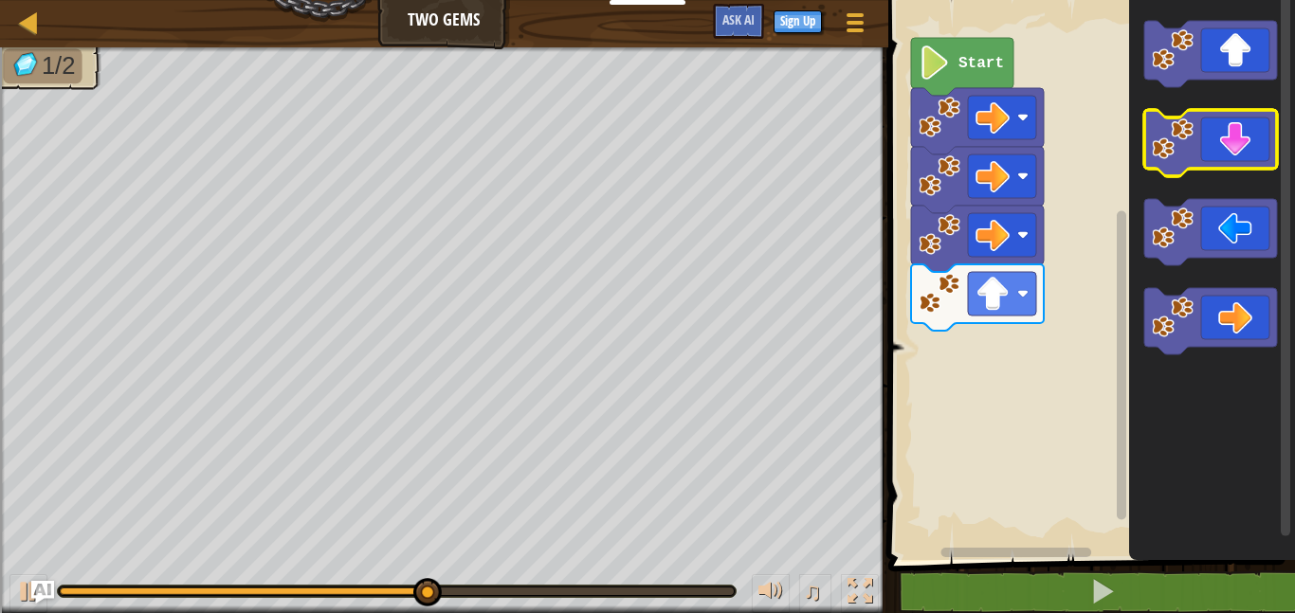
click at [1232, 154] on icon "Blockly Workspace" at bounding box center [1210, 143] width 133 height 66
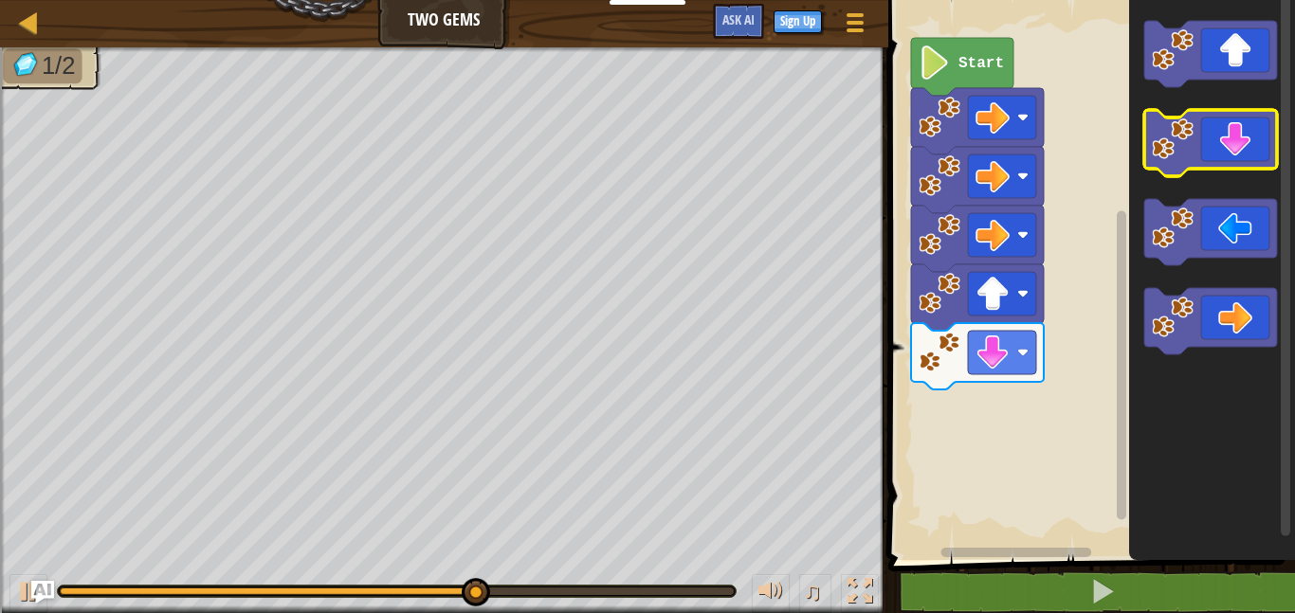
click at [1232, 154] on icon "Blockly Workspace" at bounding box center [1210, 143] width 133 height 66
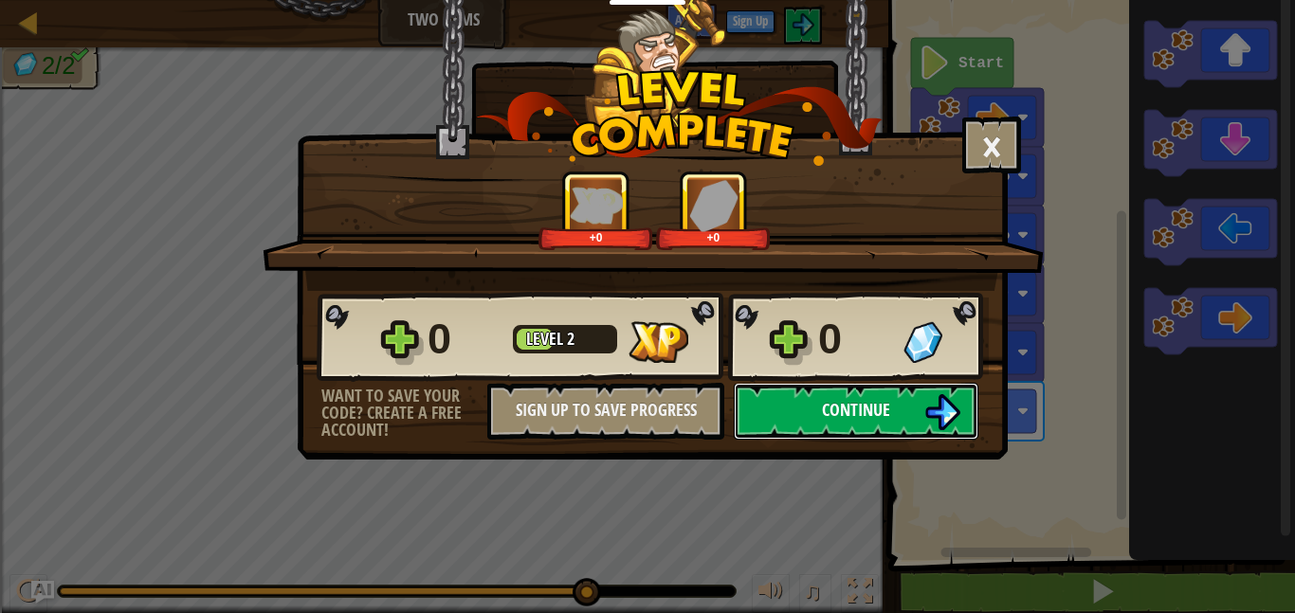
click at [937, 410] on img at bounding box center [942, 412] width 36 height 36
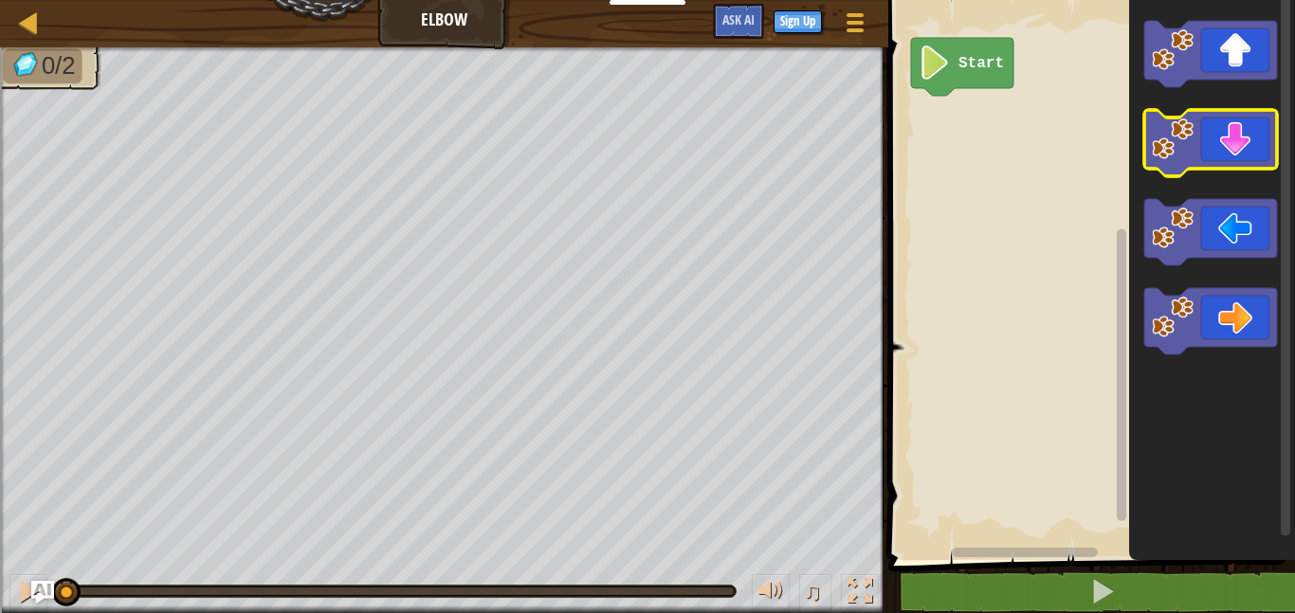
click at [1232, 174] on rect "Blockly Workspace" at bounding box center [1210, 143] width 133 height 66
click at [1220, 157] on icon "Blockly Workspace" at bounding box center [1210, 143] width 133 height 66
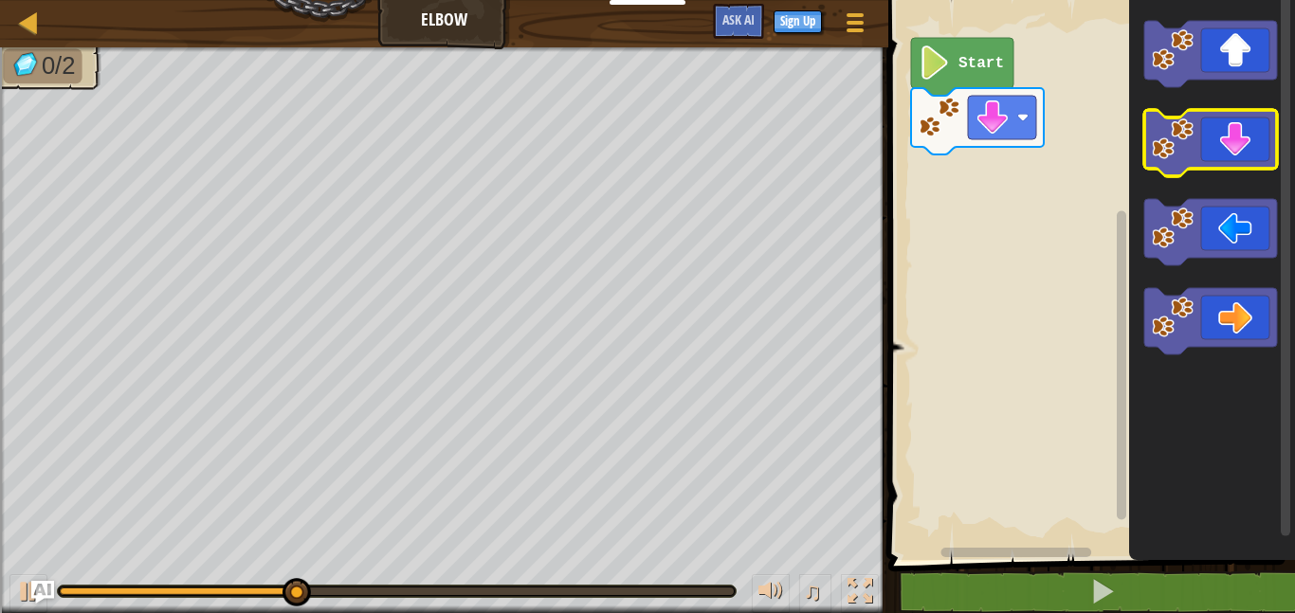
click at [1220, 157] on icon "Blockly Workspace" at bounding box center [1210, 143] width 133 height 66
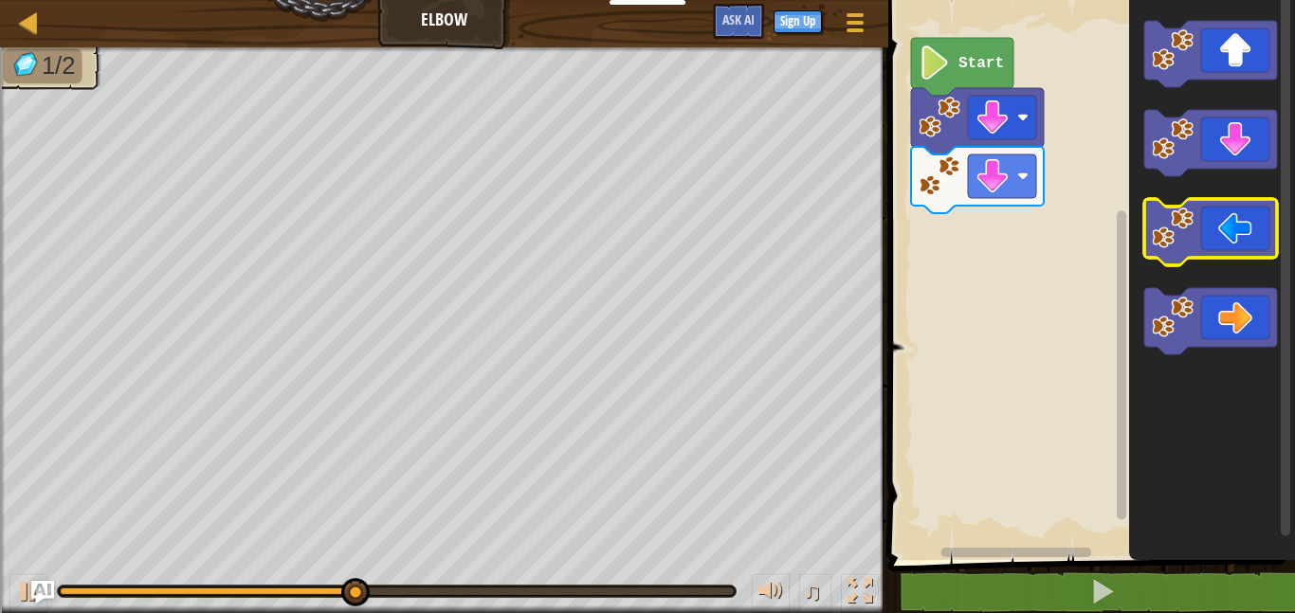
click at [1204, 248] on icon "Blockly Workspace" at bounding box center [1210, 232] width 133 height 66
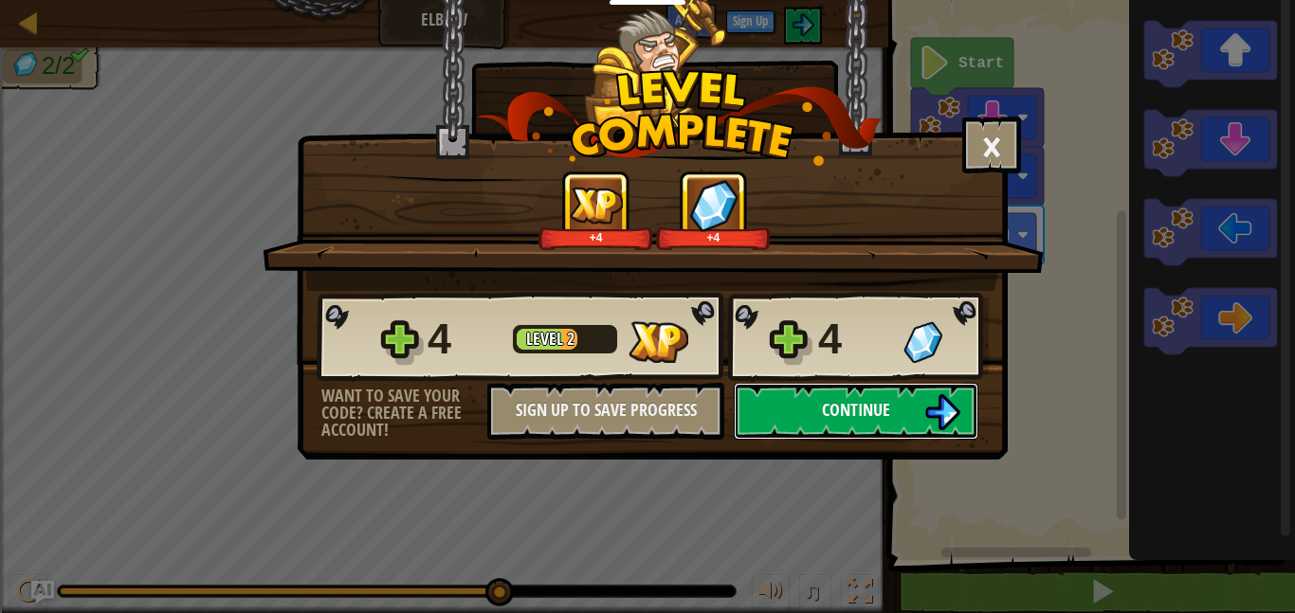
click at [948, 423] on img at bounding box center [942, 412] width 36 height 36
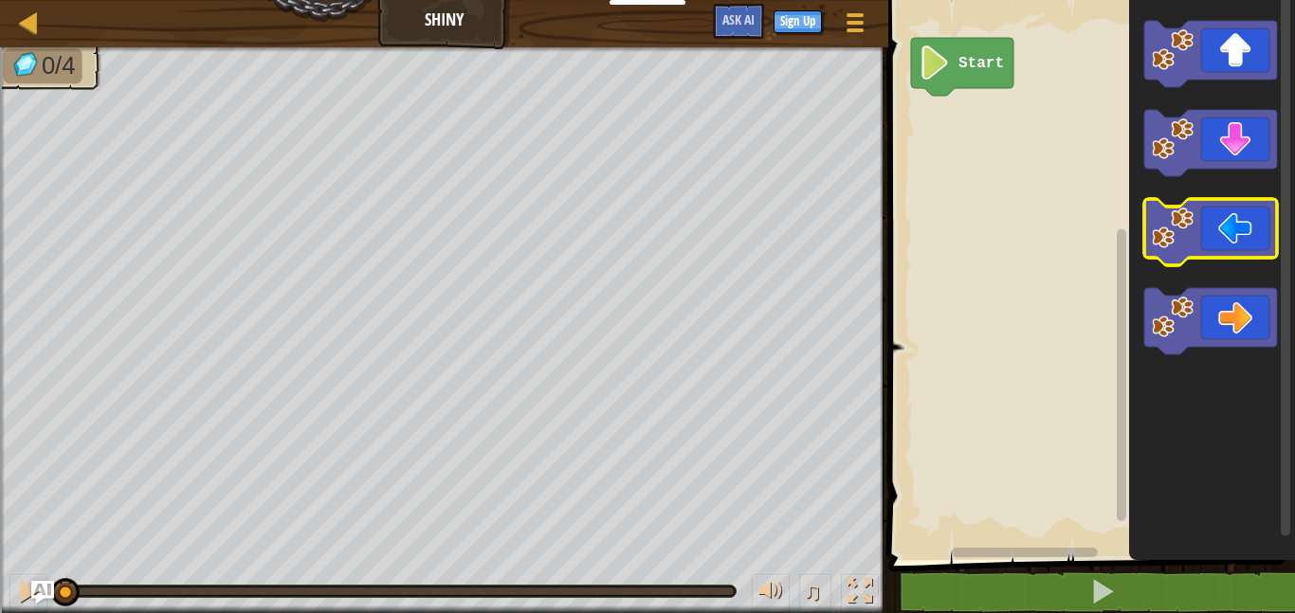
click at [1160, 235] on image "Blockly Workspace" at bounding box center [1173, 229] width 42 height 42
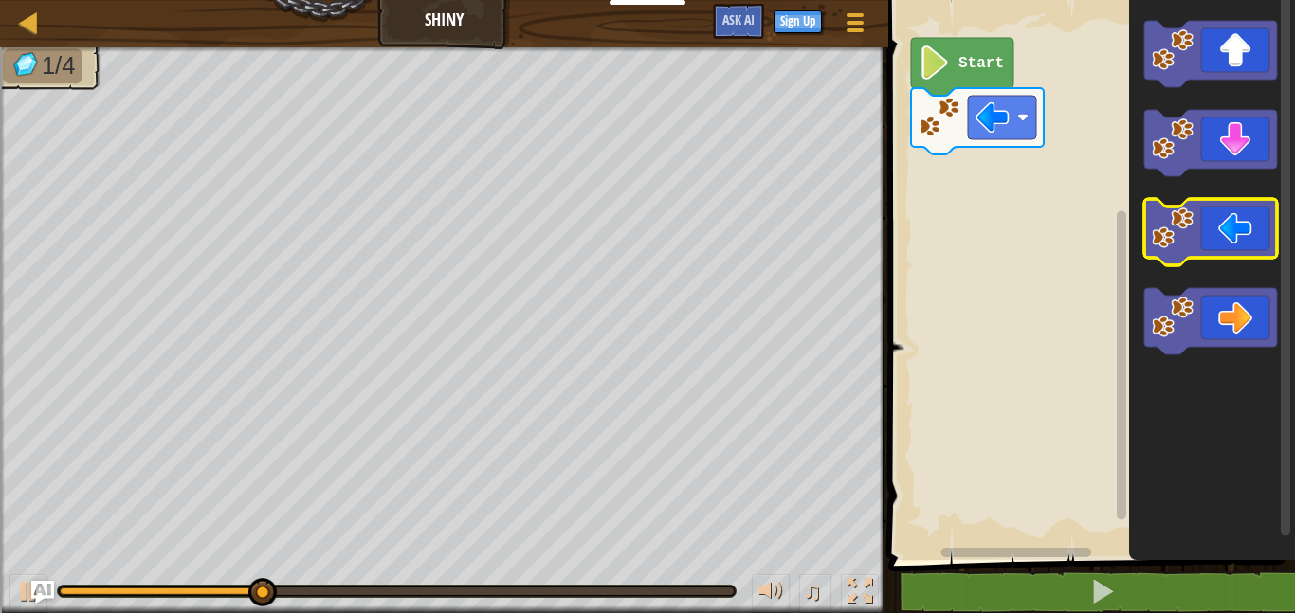
click at [1160, 235] on image "Blockly Workspace" at bounding box center [1173, 229] width 42 height 42
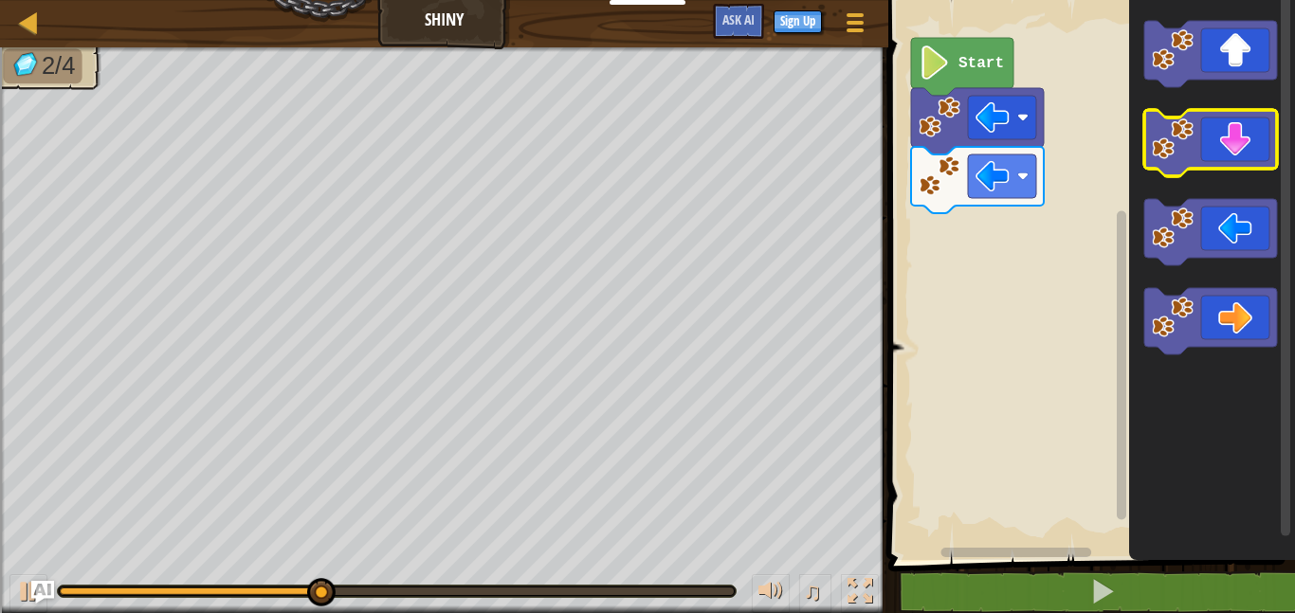
click at [1221, 133] on icon "Blockly Workspace" at bounding box center [1210, 143] width 133 height 66
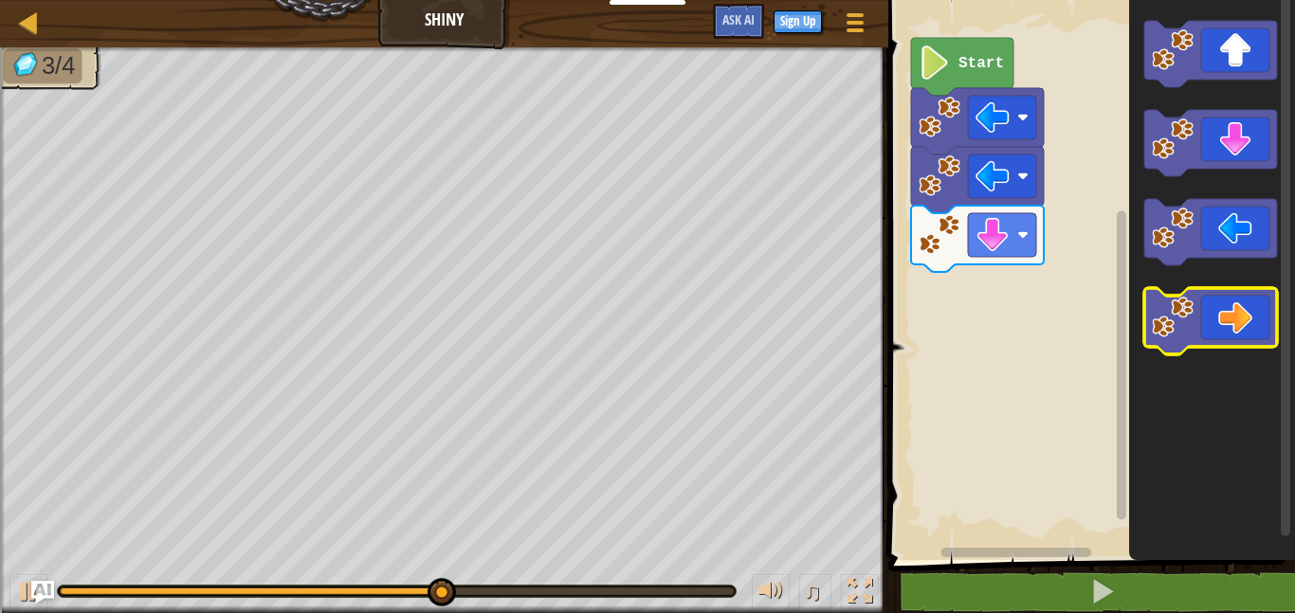
click at [1215, 323] on icon "Blockly Workspace" at bounding box center [1210, 321] width 133 height 66
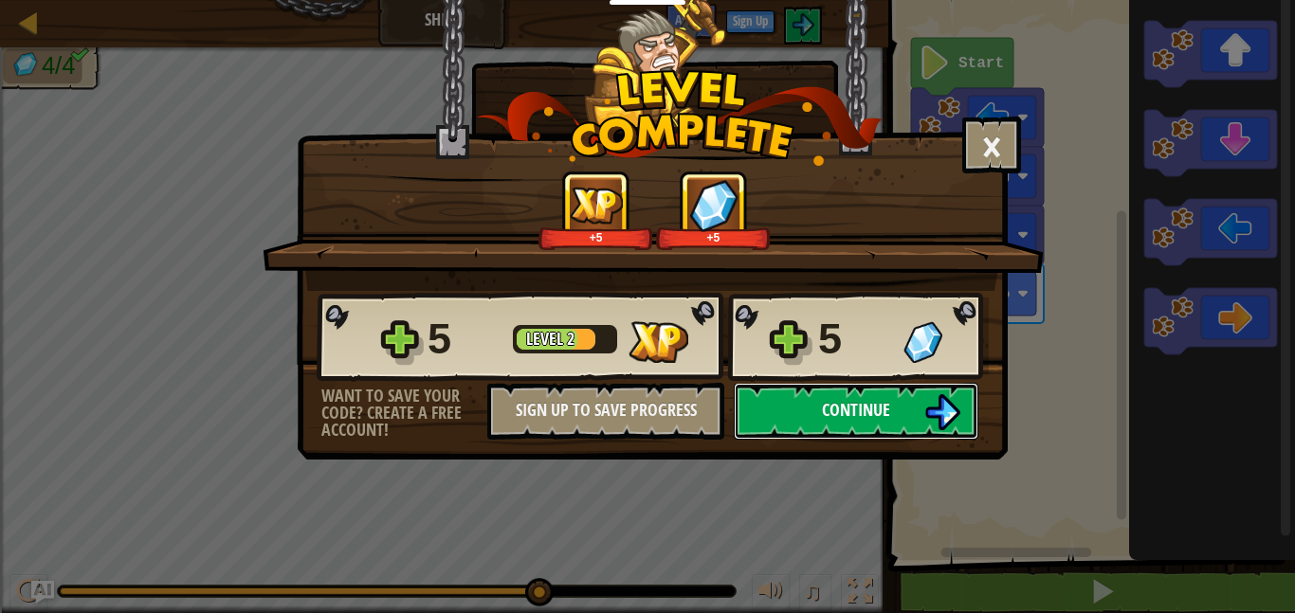
click at [839, 393] on button "Continue" at bounding box center [856, 411] width 245 height 57
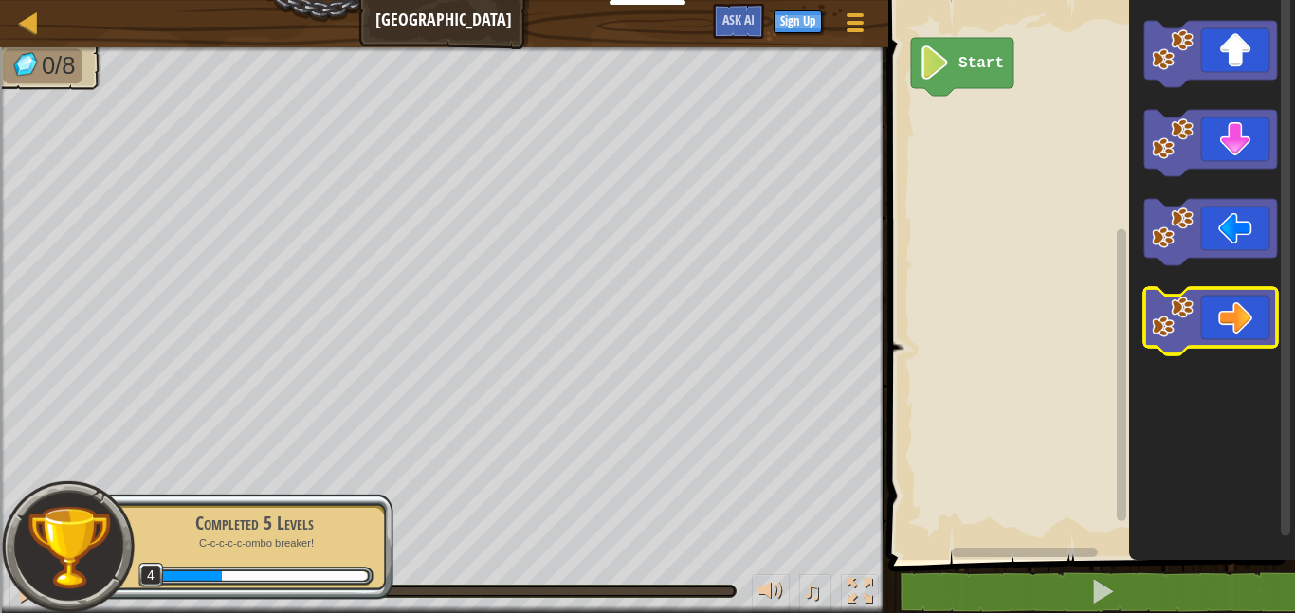
click at [1244, 335] on icon "Blockly Workspace" at bounding box center [1210, 321] width 133 height 66
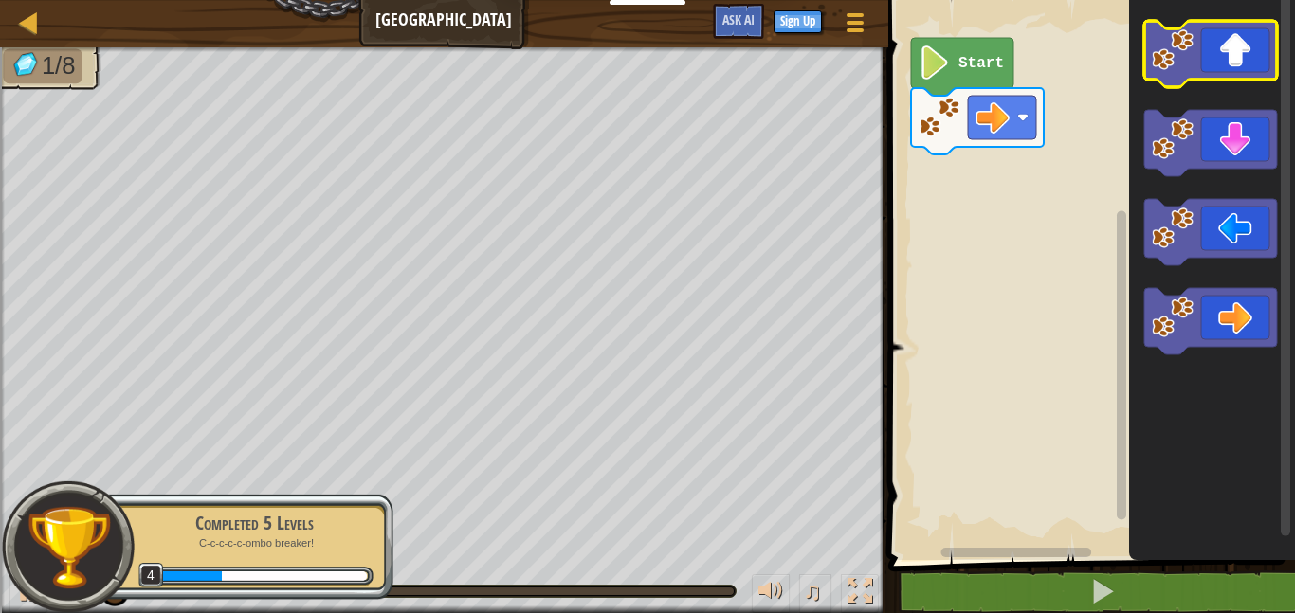
click at [1235, 42] on icon "Blockly Workspace" at bounding box center [1210, 54] width 133 height 66
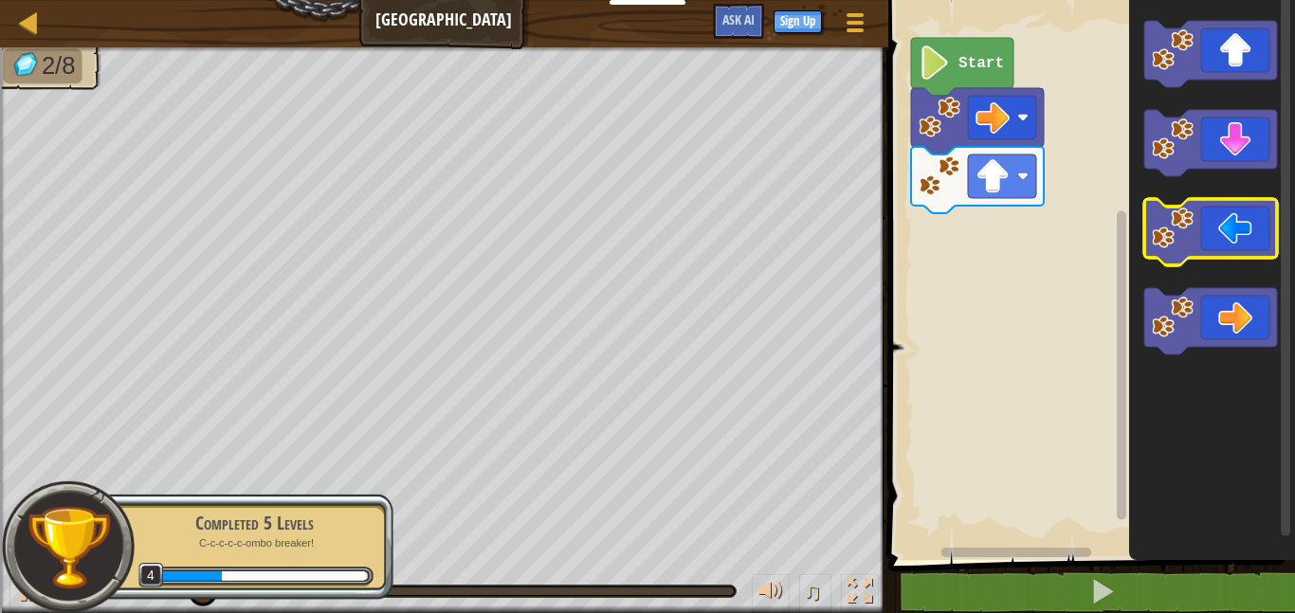
click at [1209, 215] on icon "Blockly Workspace" at bounding box center [1210, 232] width 133 height 66
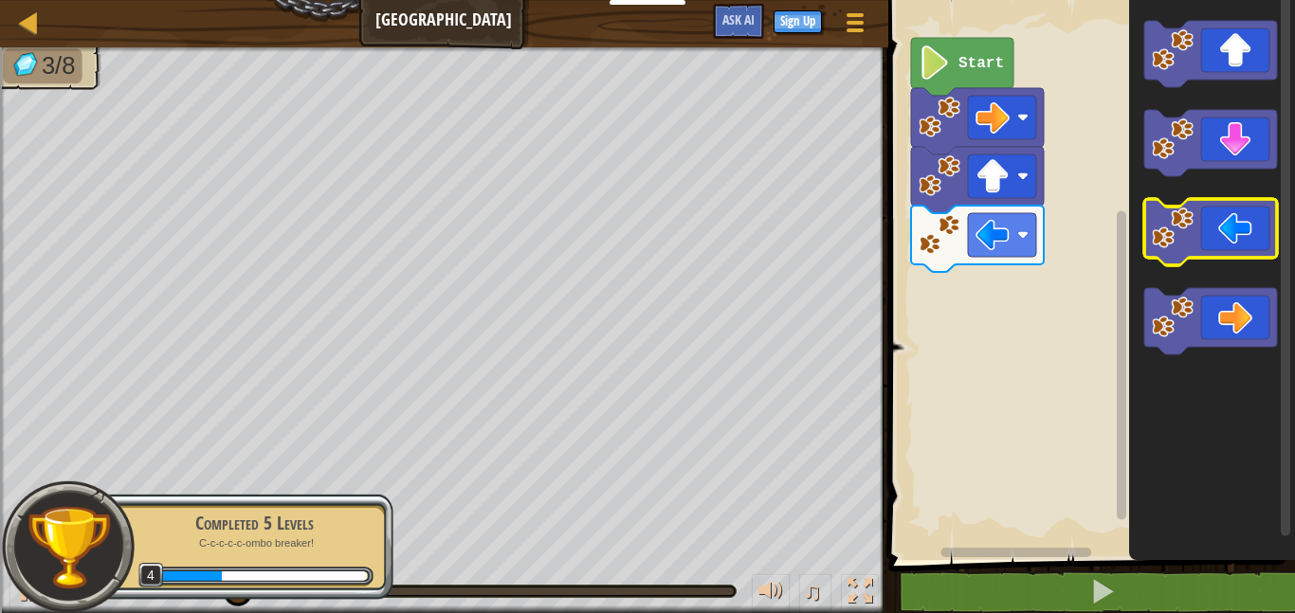
click at [1204, 216] on icon "Blockly Workspace" at bounding box center [1210, 232] width 133 height 66
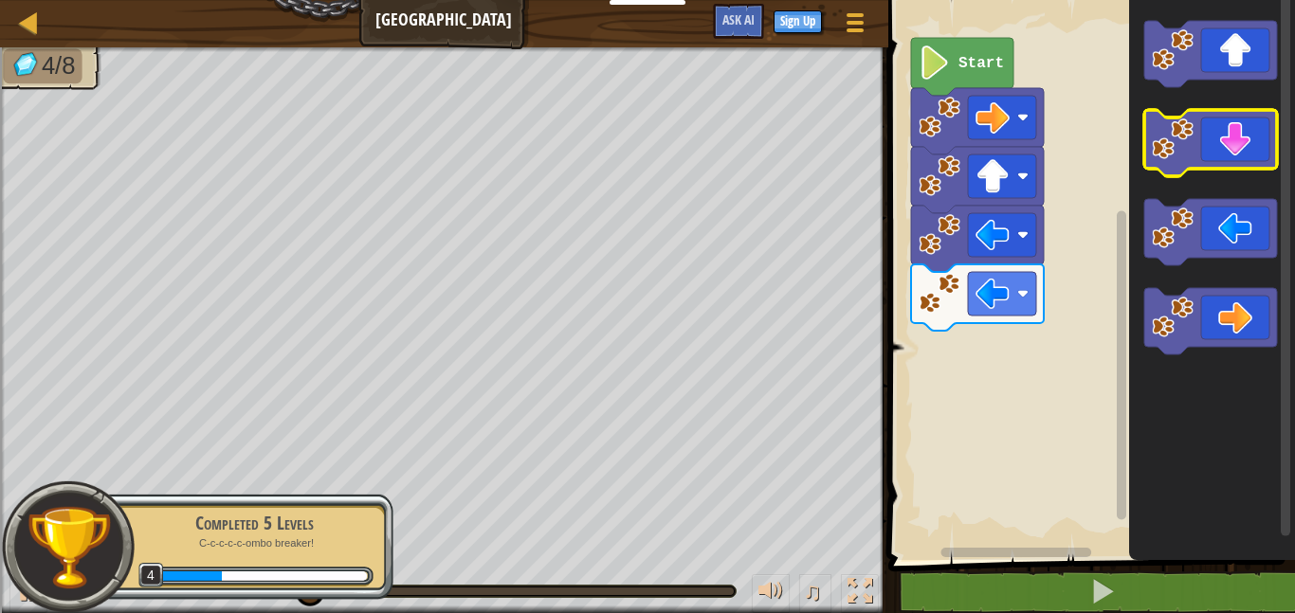
click at [1248, 157] on icon "Blockly Workspace" at bounding box center [1210, 143] width 133 height 66
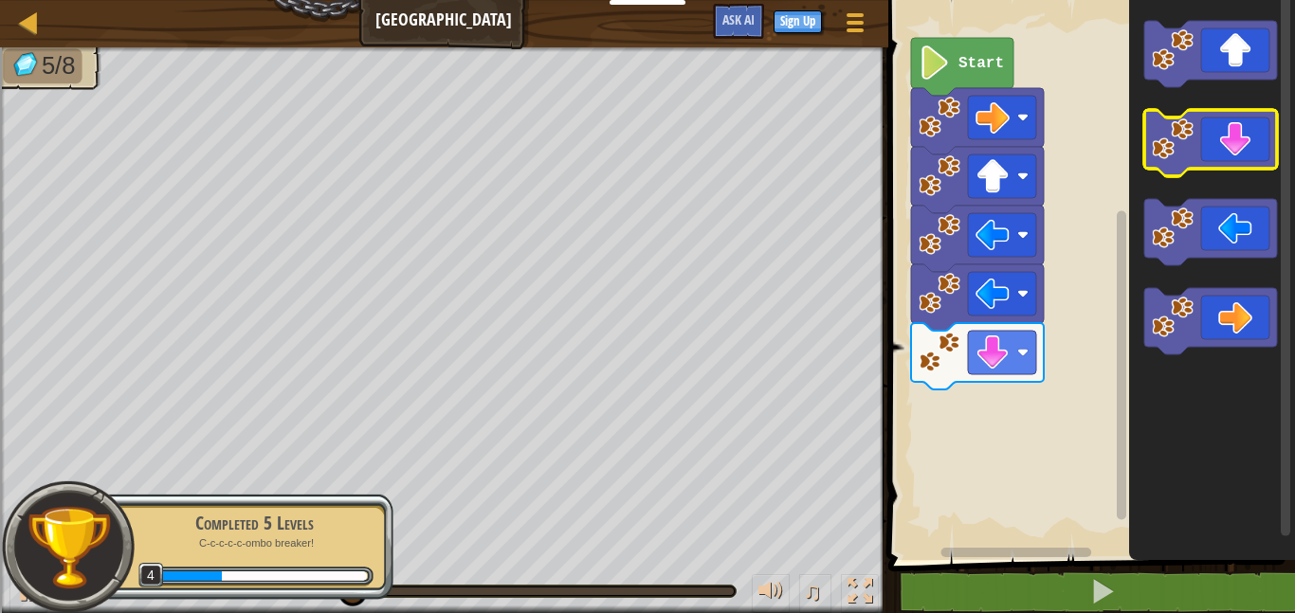
click at [1248, 157] on icon "Blockly Workspace" at bounding box center [1210, 143] width 133 height 66
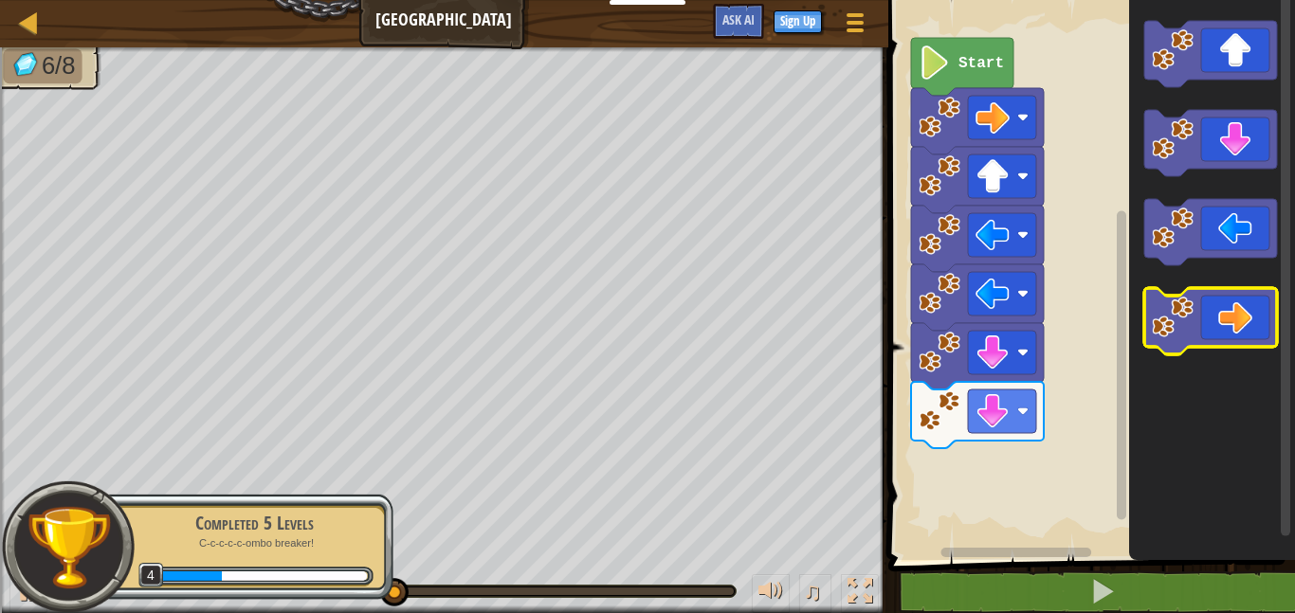
click at [1237, 349] on rect "Blockly Workspace" at bounding box center [1210, 321] width 133 height 66
click at [1234, 337] on icon "Blockly Workspace" at bounding box center [1210, 321] width 133 height 66
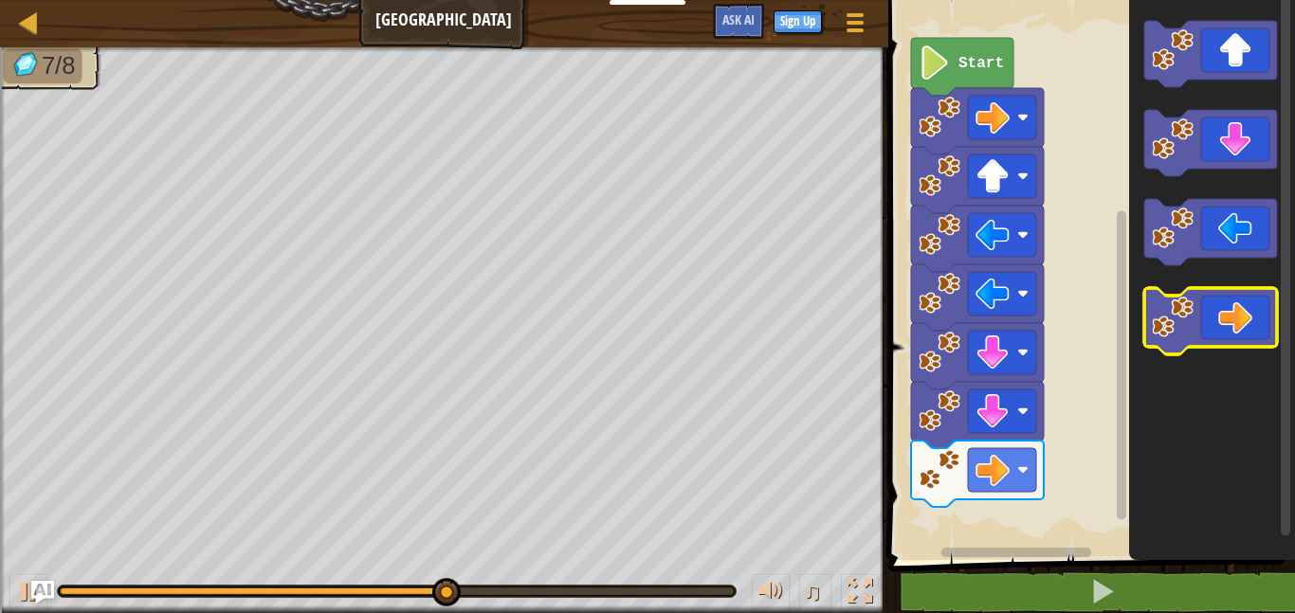
click at [1234, 337] on icon "Blockly Workspace" at bounding box center [1210, 321] width 133 height 66
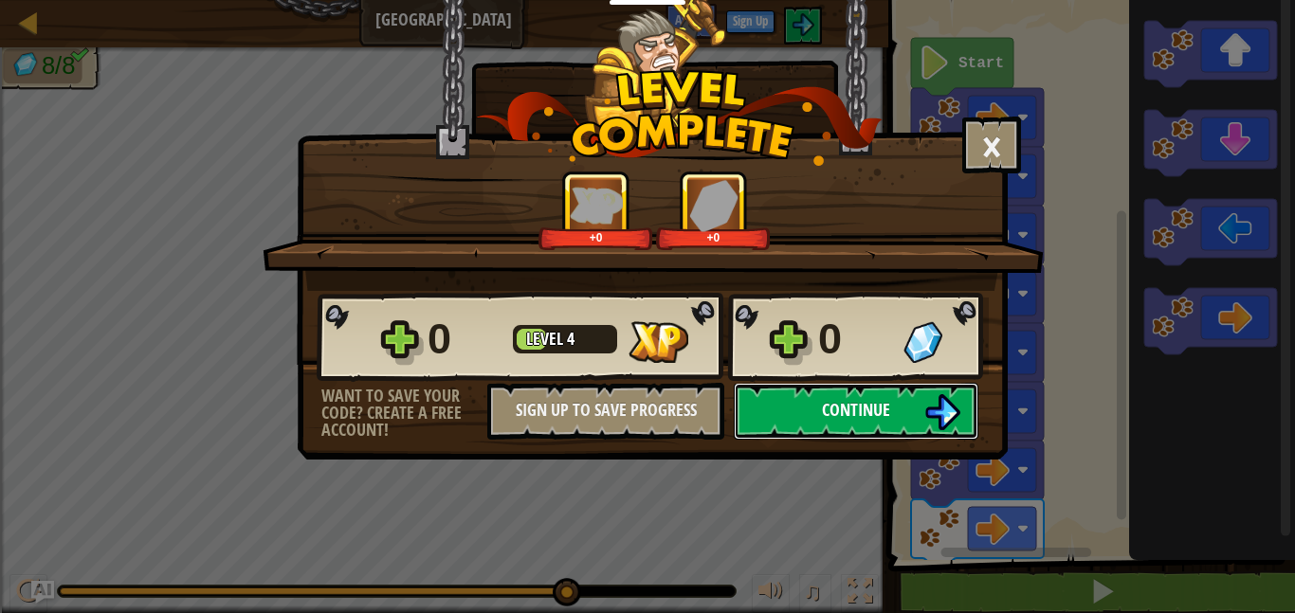
click at [914, 419] on button "Continue" at bounding box center [856, 411] width 245 height 57
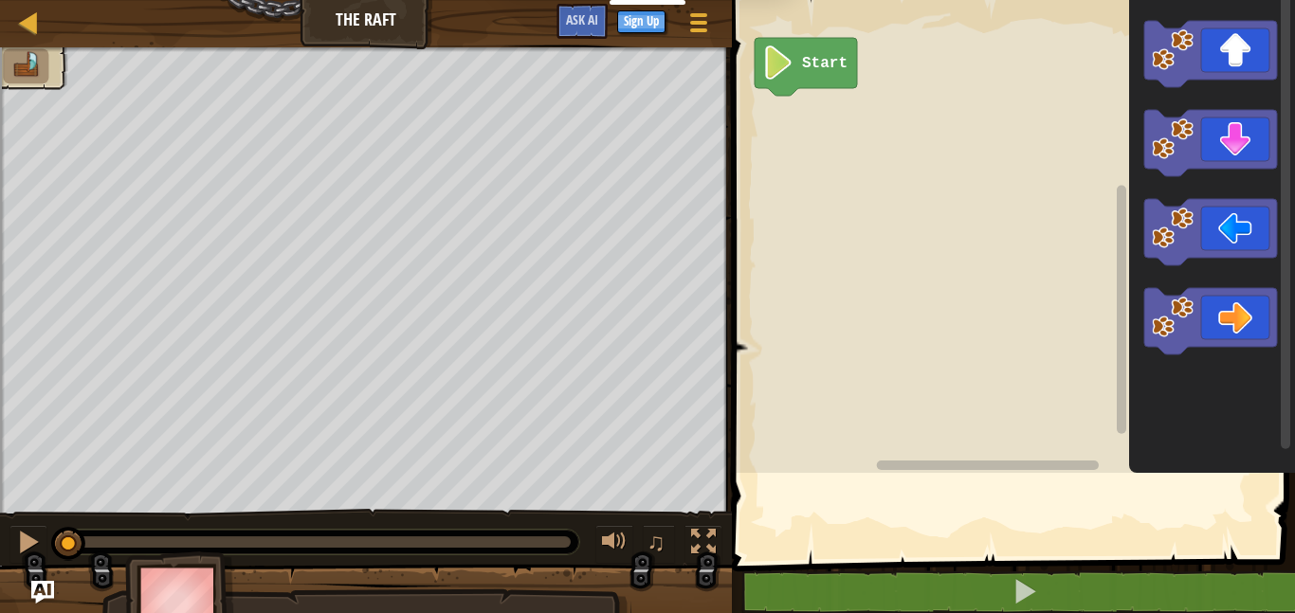
click at [914, 419] on rect "Blockly Workspace" at bounding box center [1010, 232] width 569 height 483
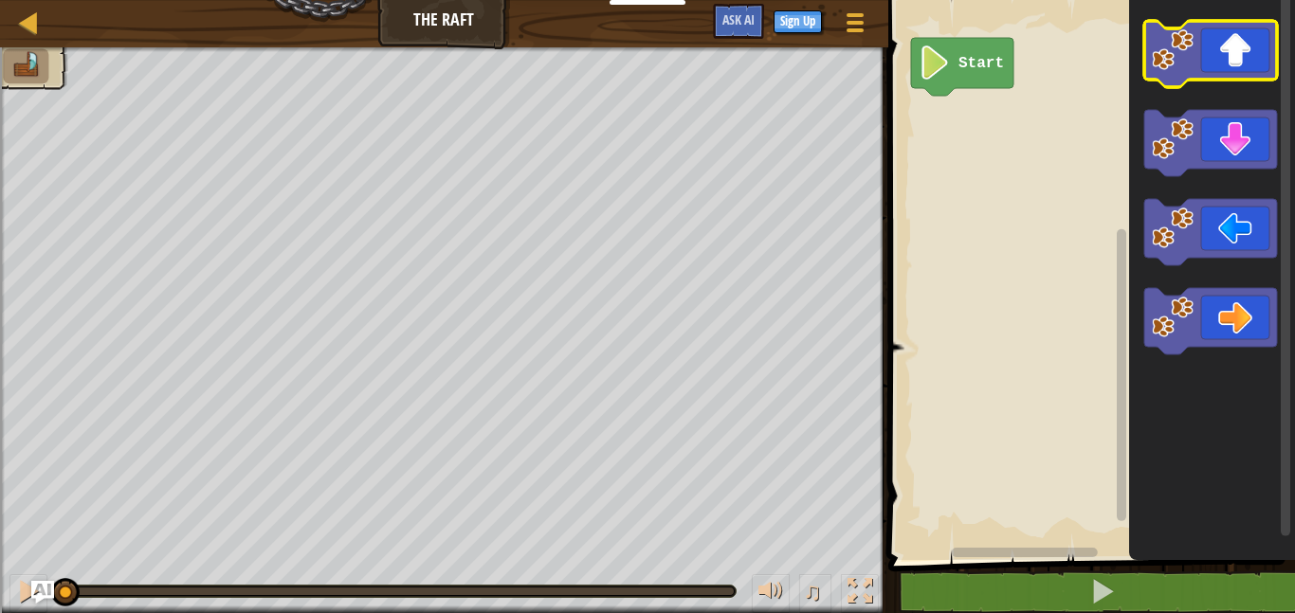
click at [1183, 57] on image "Blockly Workspace" at bounding box center [1173, 50] width 42 height 42
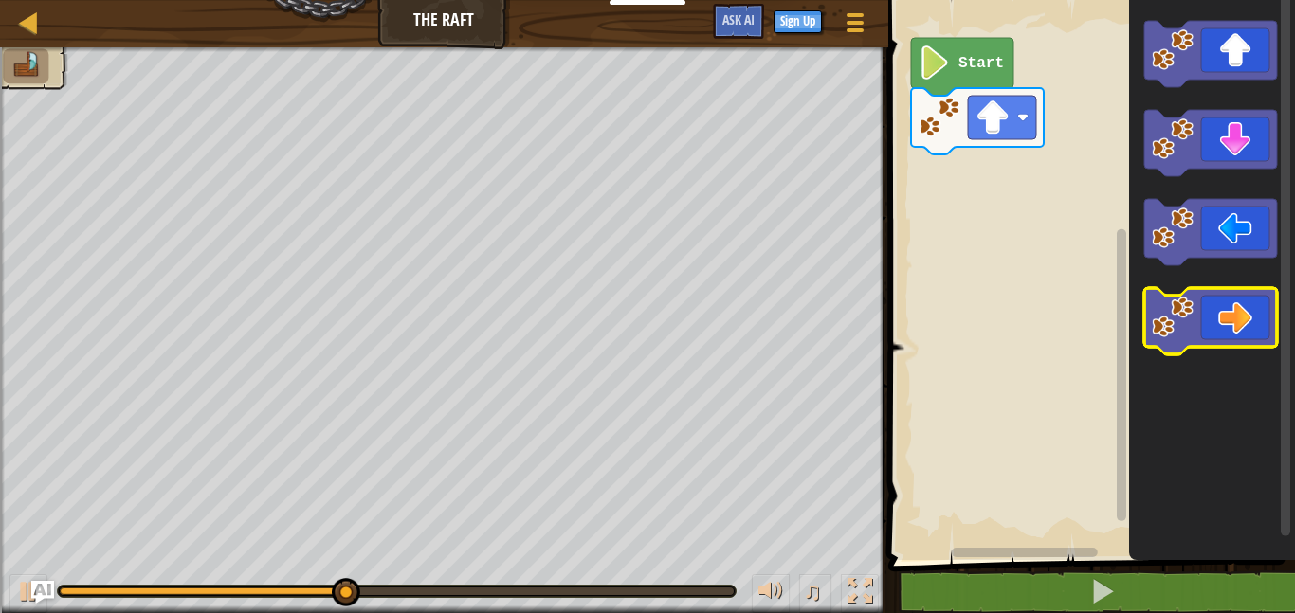
click at [1177, 303] on image "Blockly Workspace" at bounding box center [1173, 318] width 42 height 42
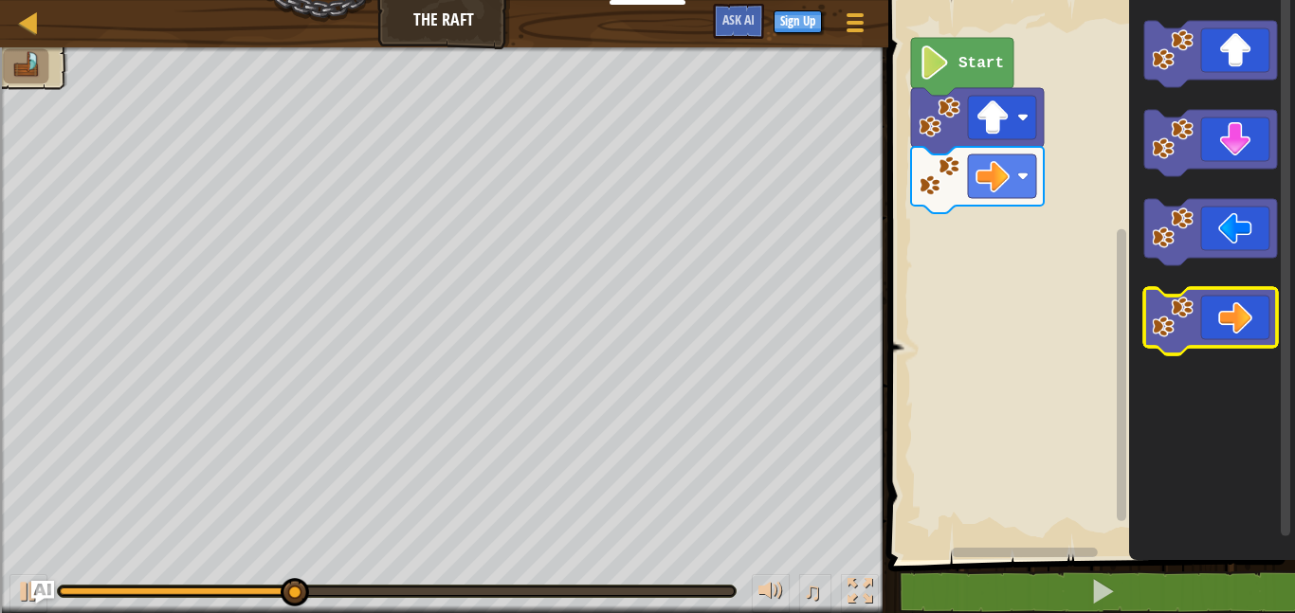
click at [1177, 303] on image "Blockly Workspace" at bounding box center [1173, 318] width 42 height 42
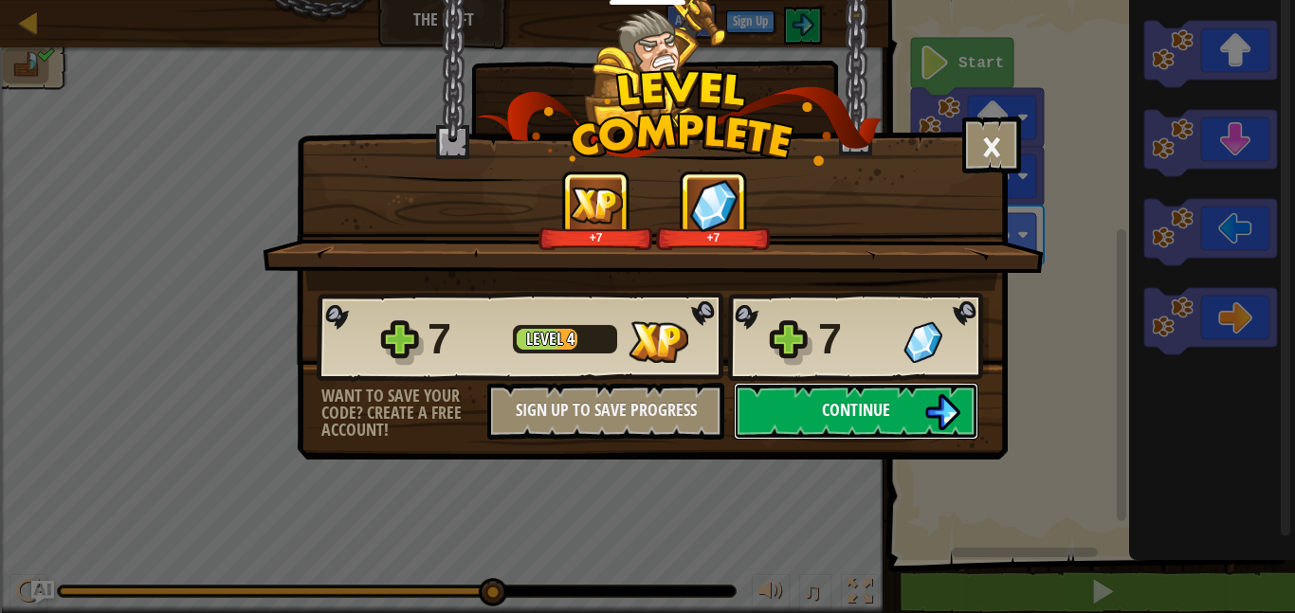
click at [883, 414] on span "Continue" at bounding box center [856, 410] width 68 height 24
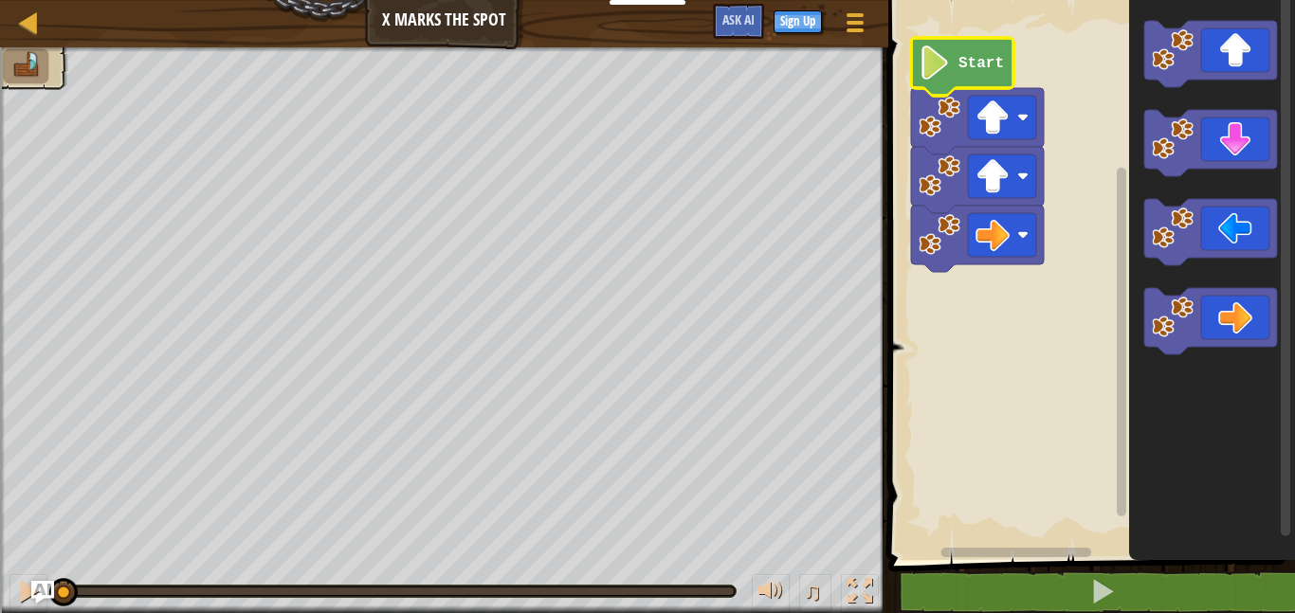
click at [960, 67] on text "Start" at bounding box center [981, 63] width 46 height 17
click at [959, 67] on text "Start" at bounding box center [981, 63] width 46 height 17
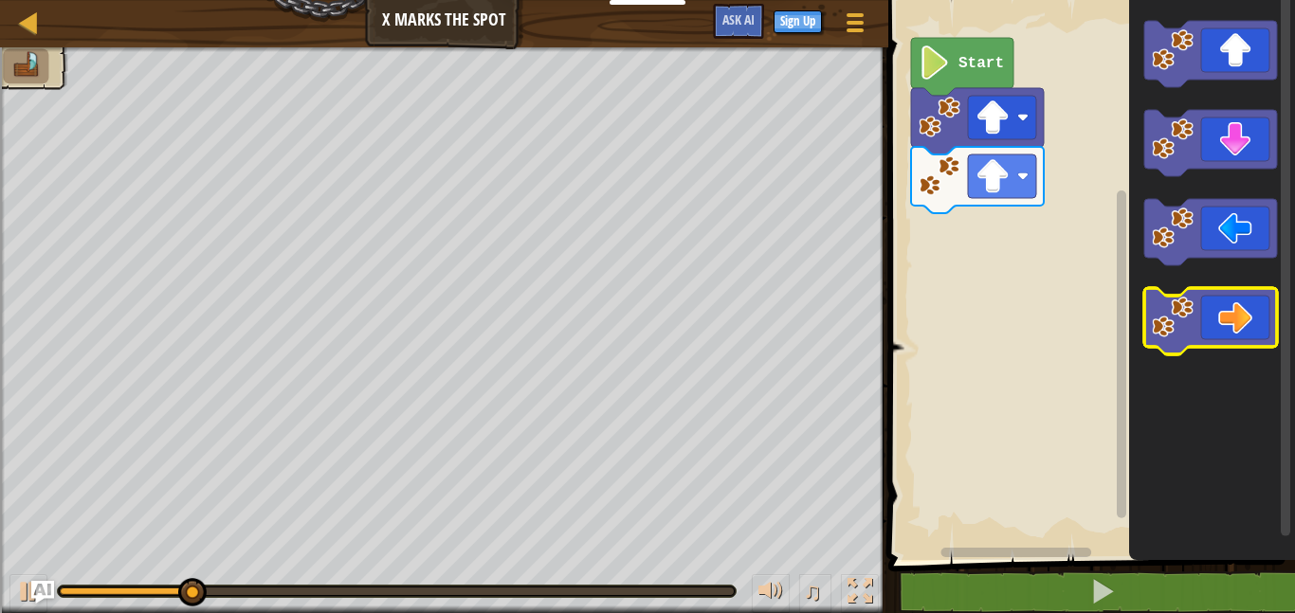
click at [1230, 335] on icon "Blockly Workspace" at bounding box center [1210, 321] width 133 height 66
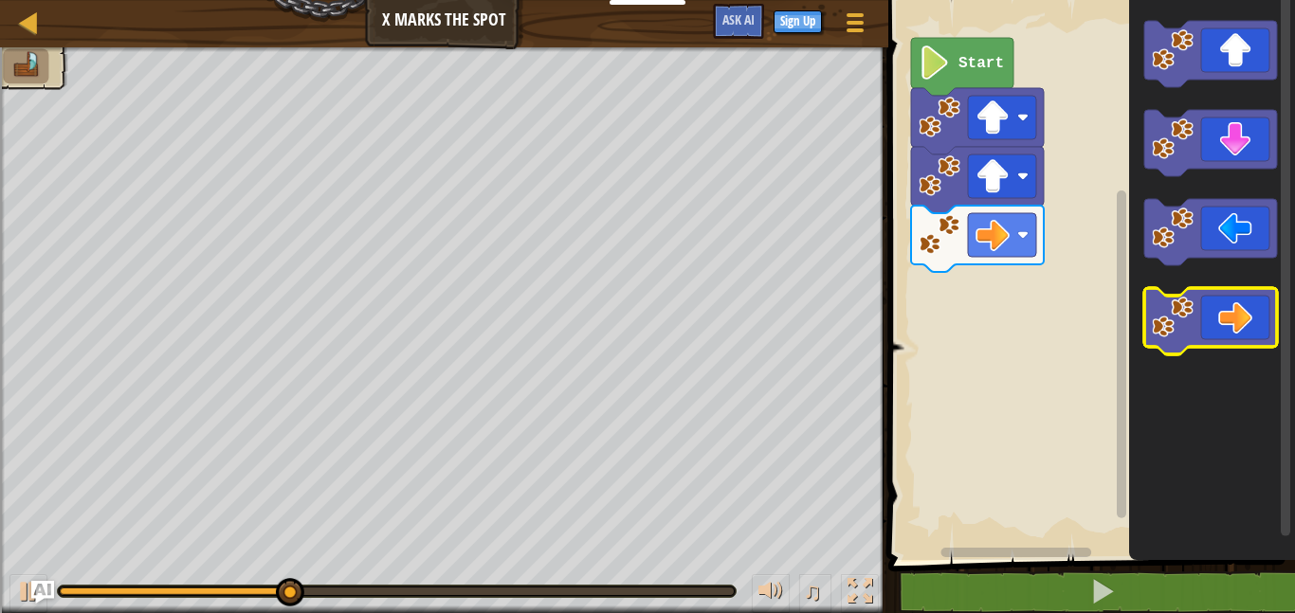
click at [1230, 335] on icon "Blockly Workspace" at bounding box center [1210, 321] width 133 height 66
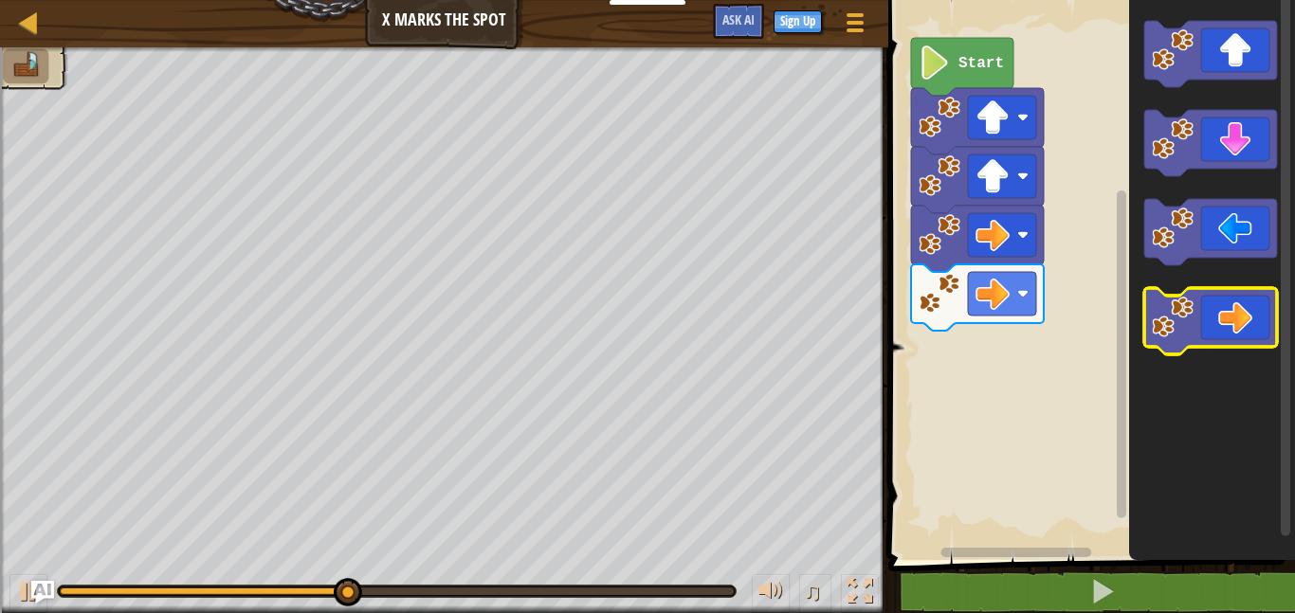
click at [1230, 335] on icon "Blockly Workspace" at bounding box center [1210, 321] width 133 height 66
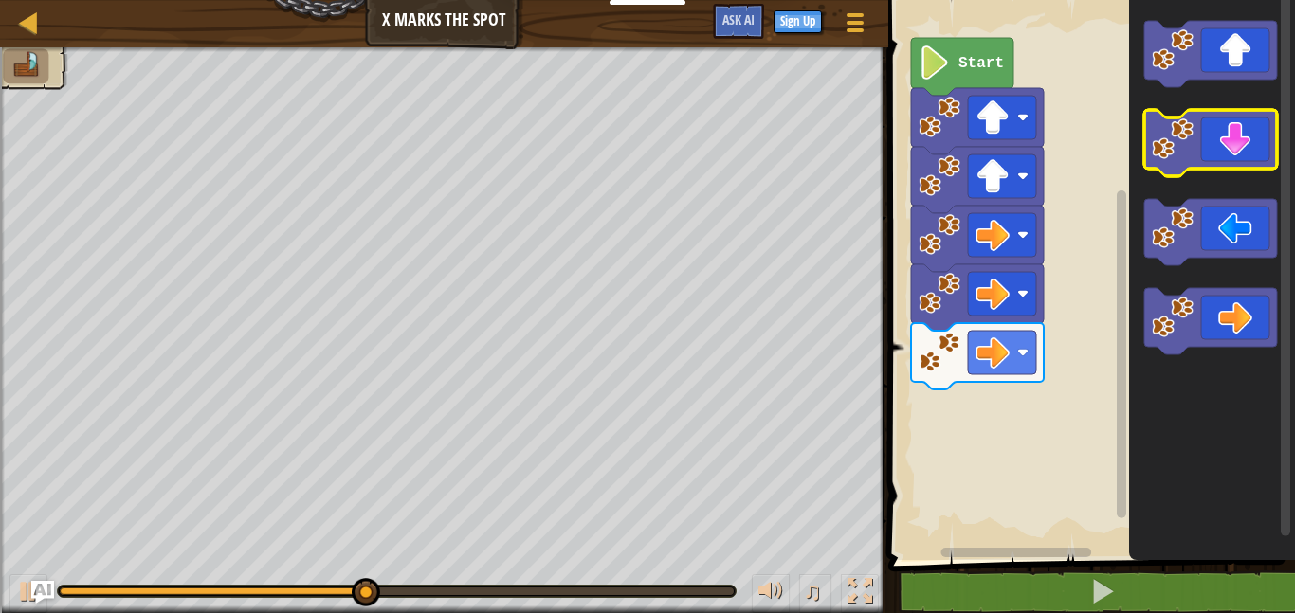
click at [1239, 147] on icon "Blockly Workspace" at bounding box center [1210, 143] width 133 height 66
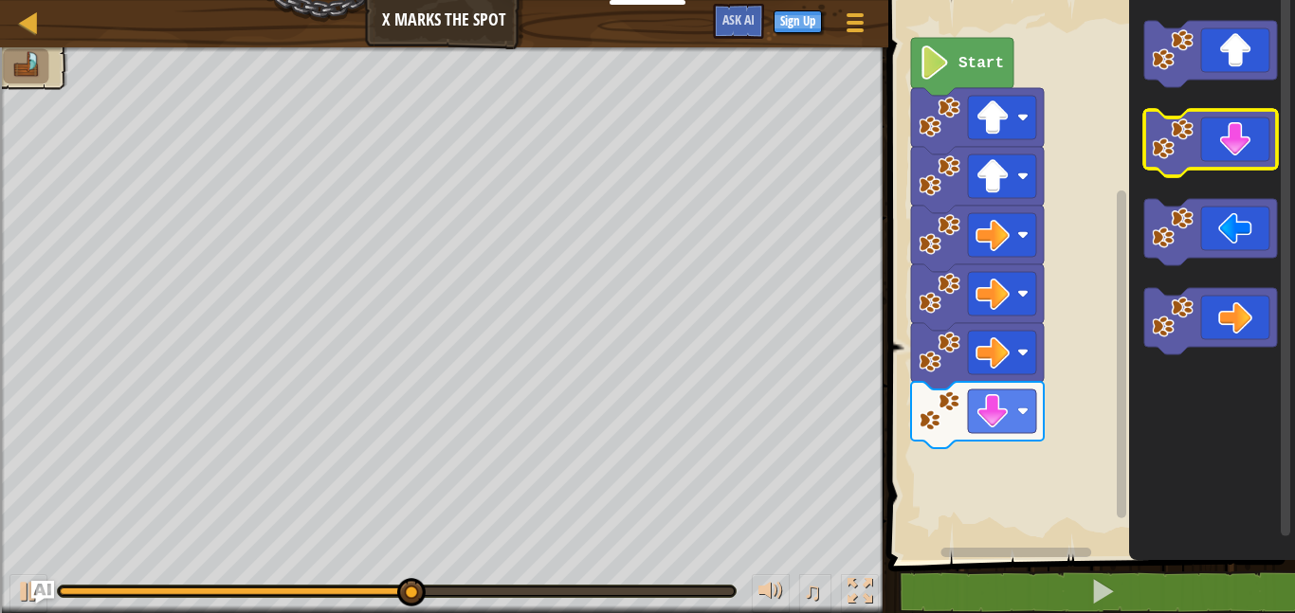
click at [1239, 147] on icon "Blockly Workspace" at bounding box center [1210, 143] width 133 height 66
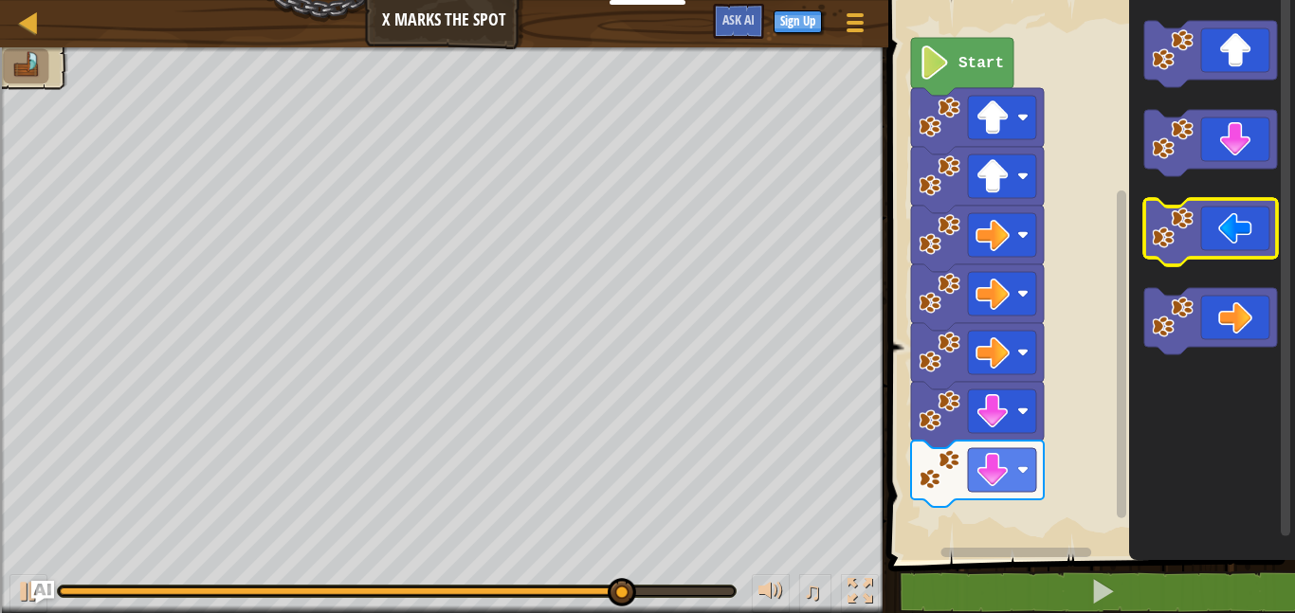
click at [1179, 246] on image "Blockly Workspace" at bounding box center [1173, 229] width 42 height 42
